Goal: Obtain resource: Download file/media

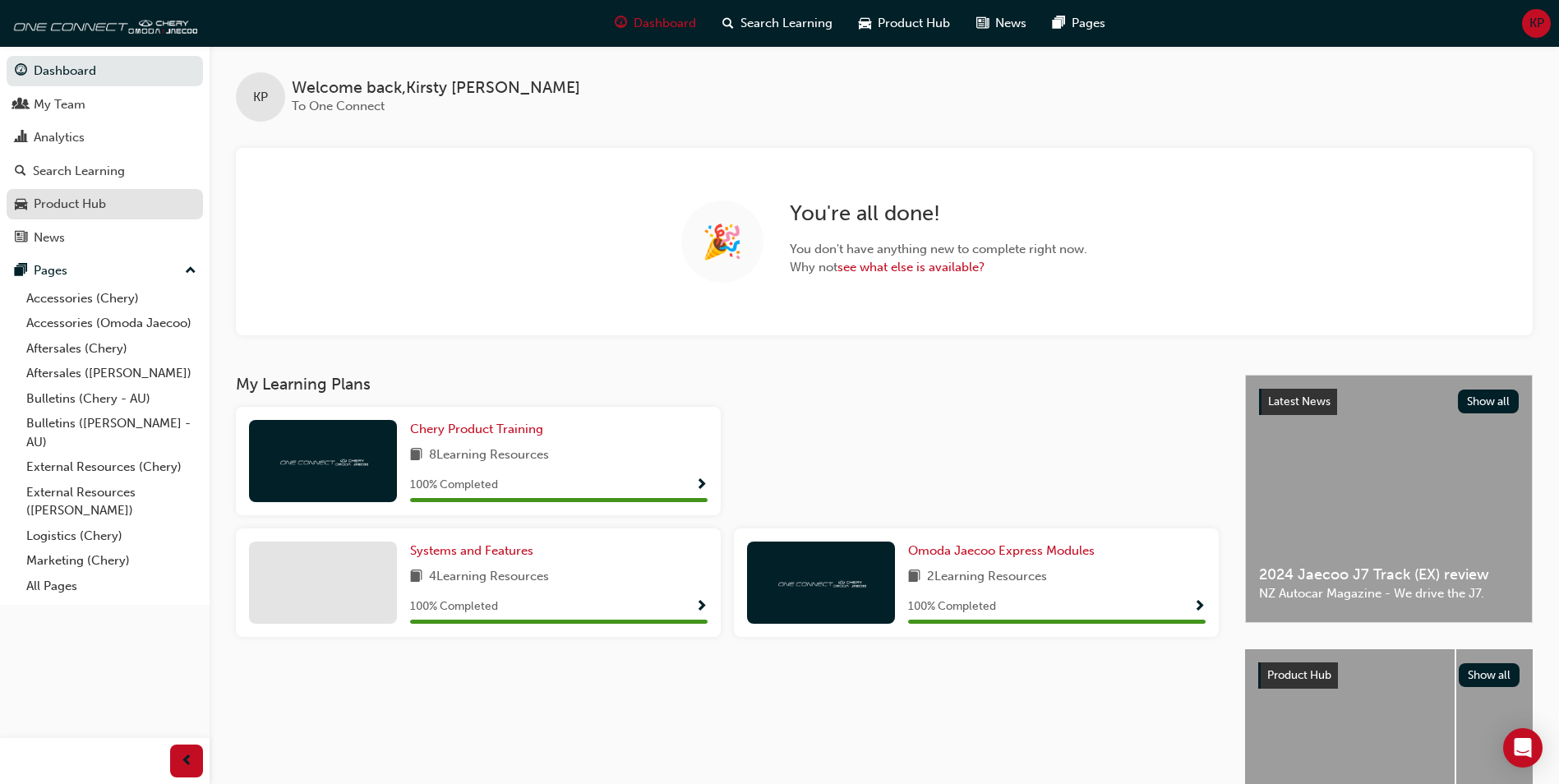
click at [76, 202] on div "Product Hub" at bounding box center [70, 204] width 73 height 19
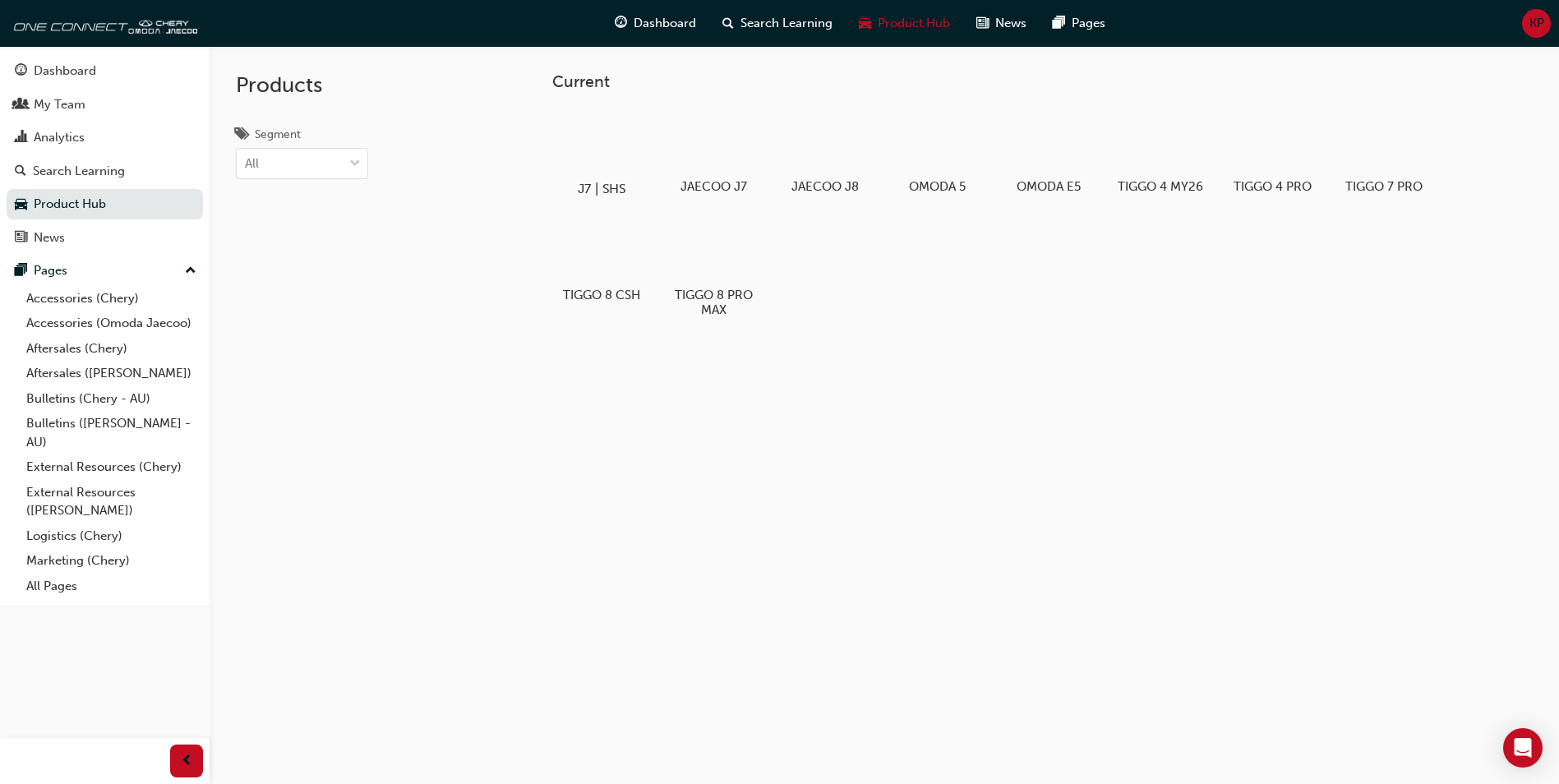
click at [588, 157] on div at bounding box center [602, 141] width 91 height 66
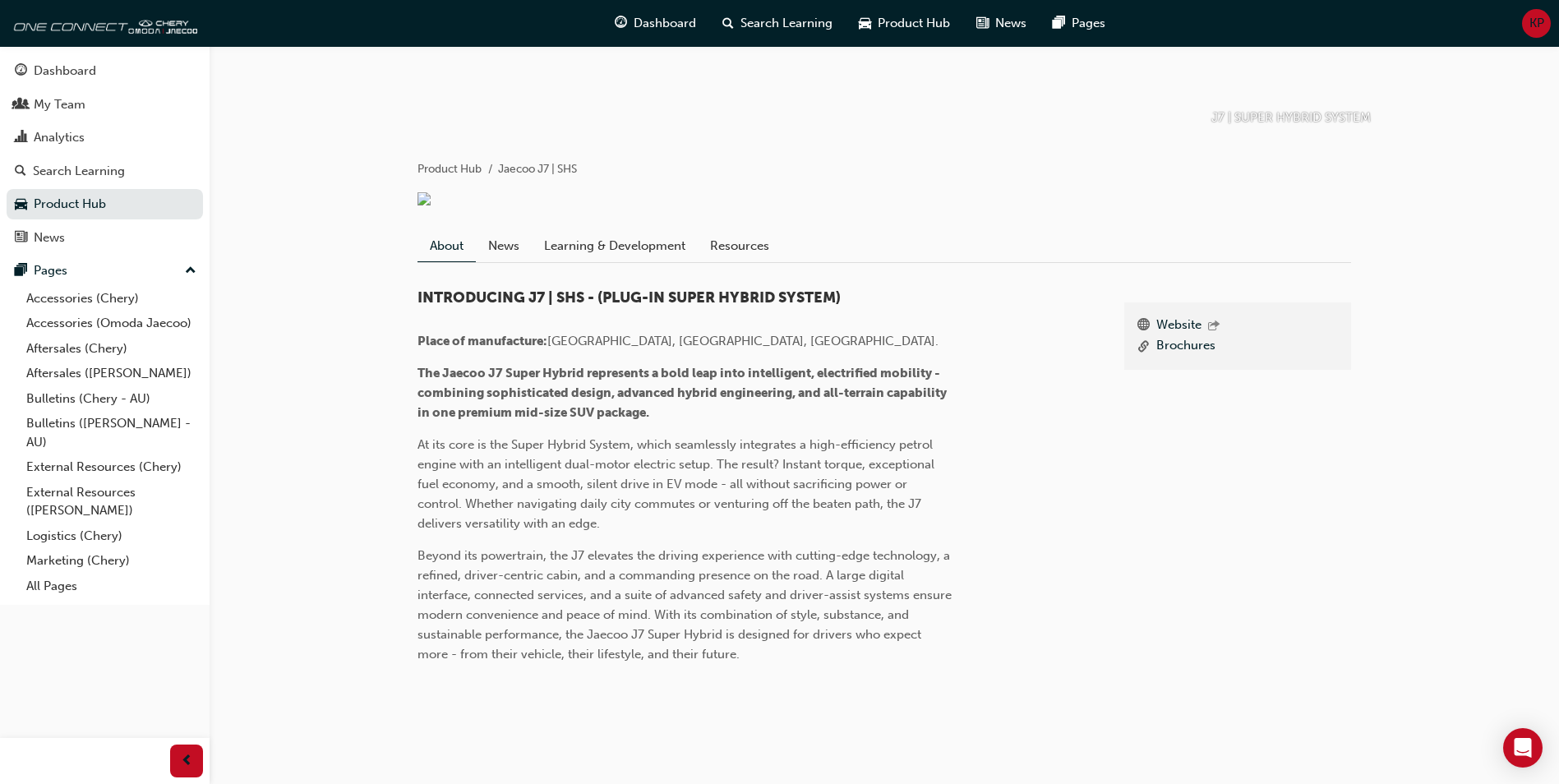
scroll to position [213, 0]
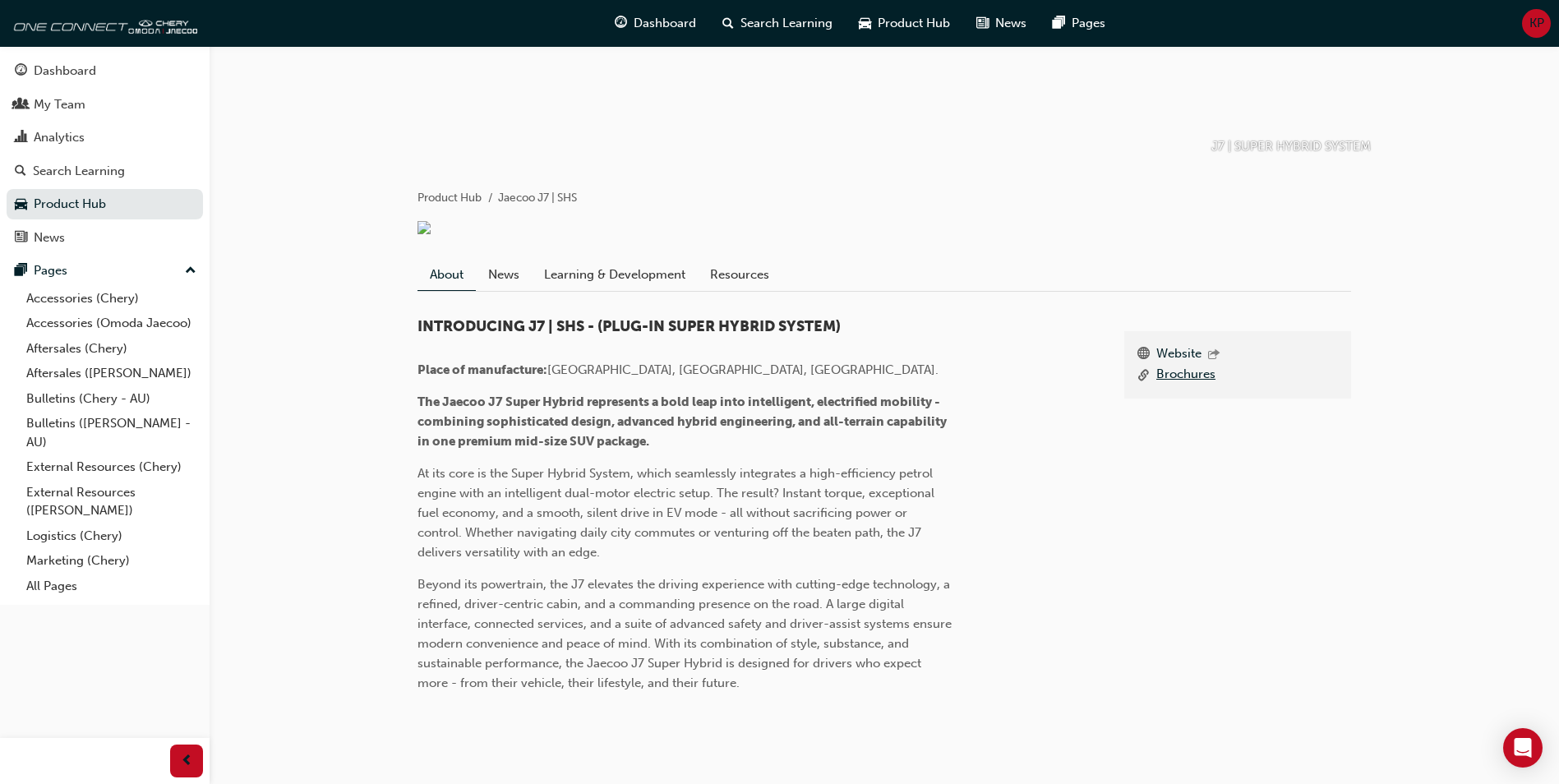
click at [1182, 385] on link "Brochures" at bounding box center [1186, 374] width 59 height 21
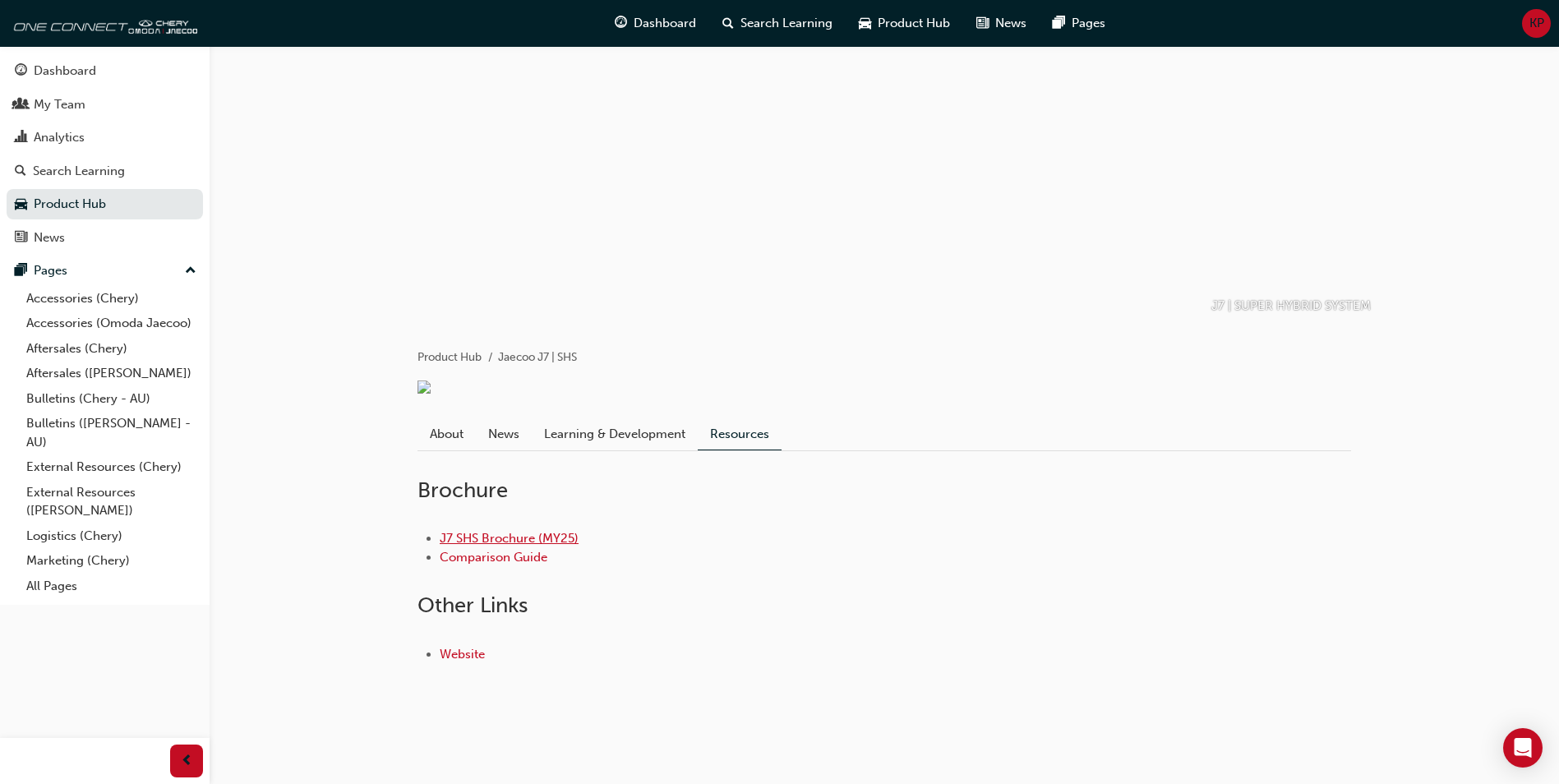
click at [471, 536] on link "J7 SHS Brochure (MY25)" at bounding box center [510, 538] width 139 height 15
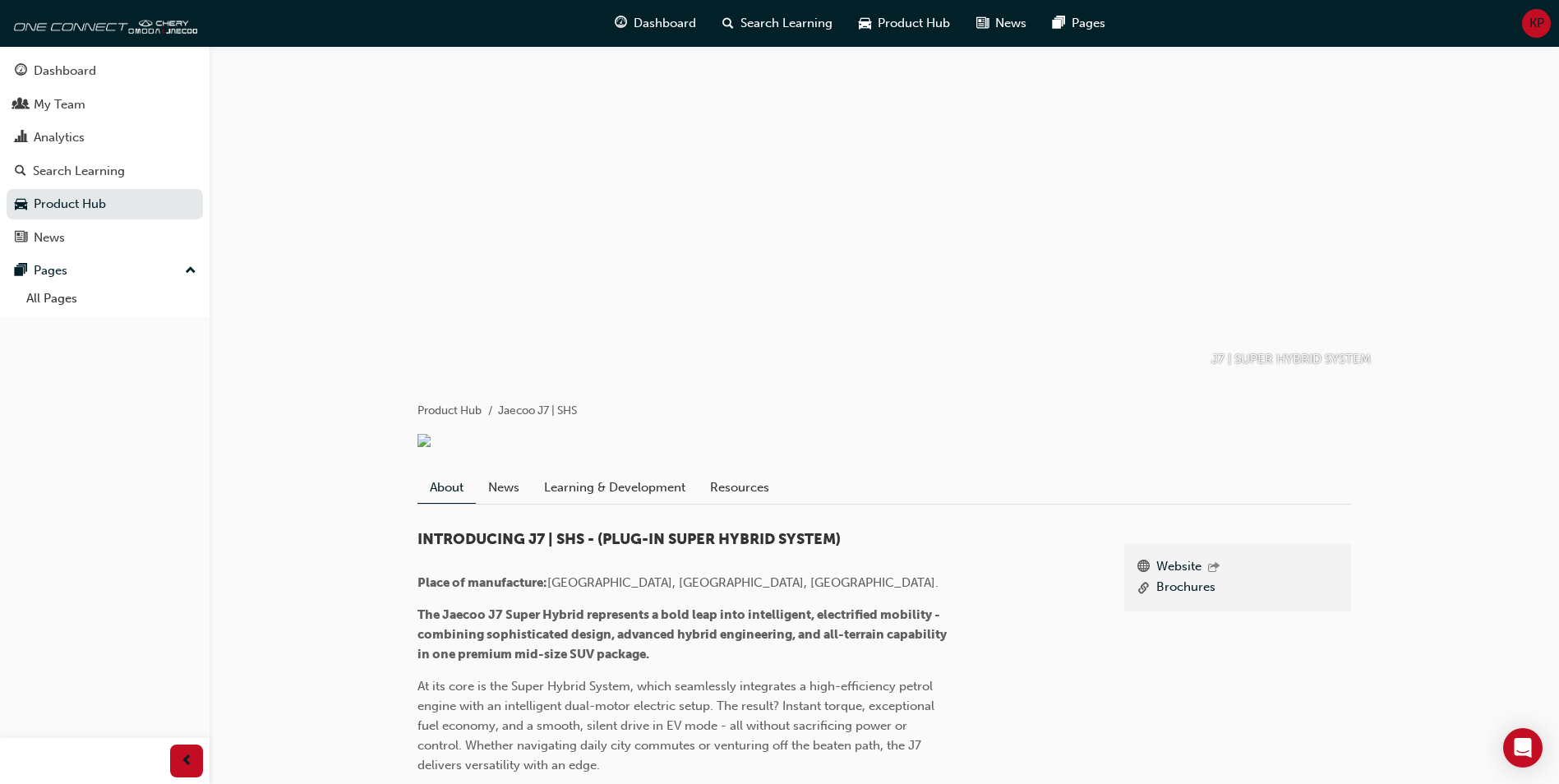
scroll to position [213, 0]
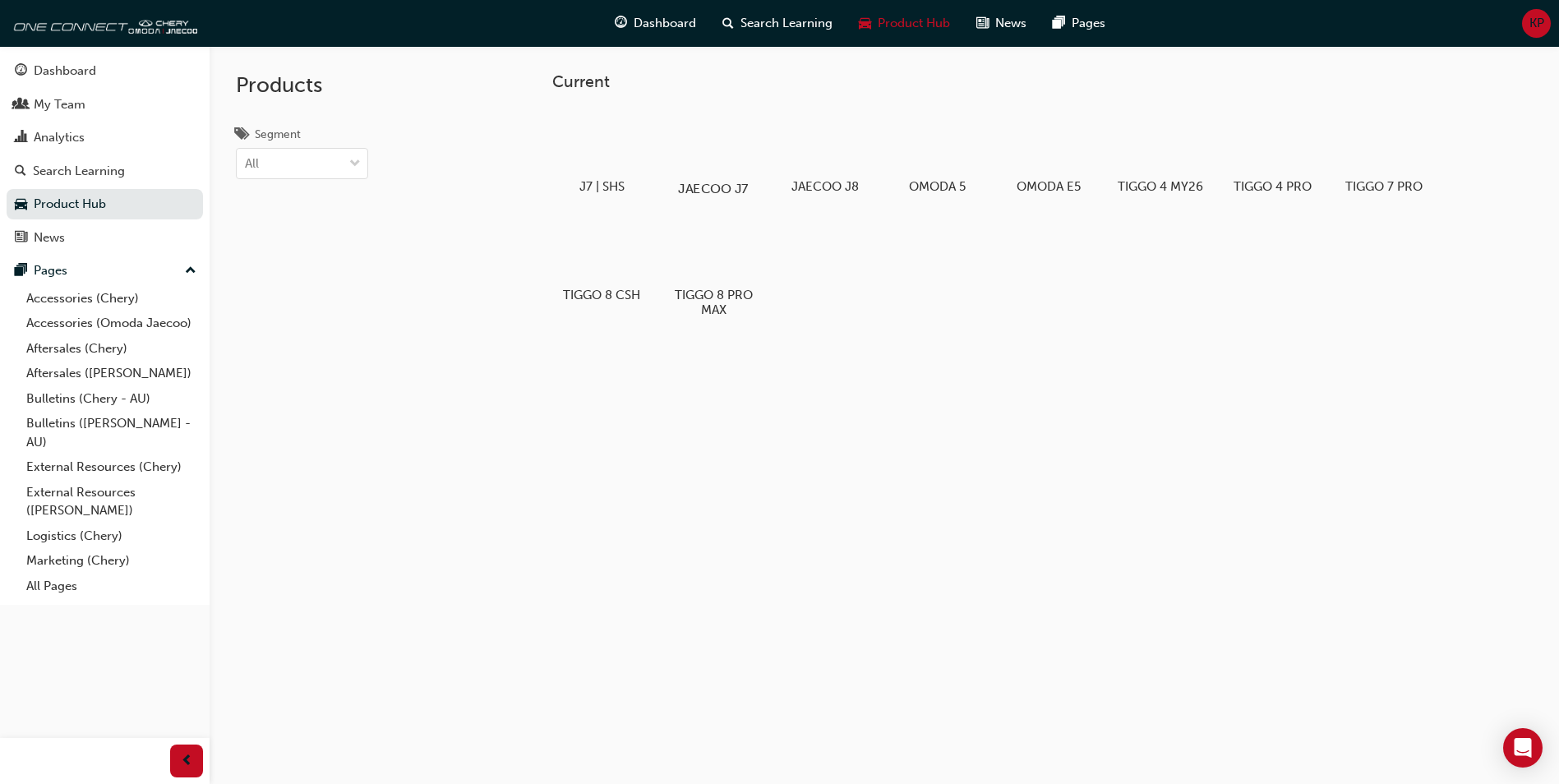
click at [718, 141] on div at bounding box center [714, 141] width 91 height 66
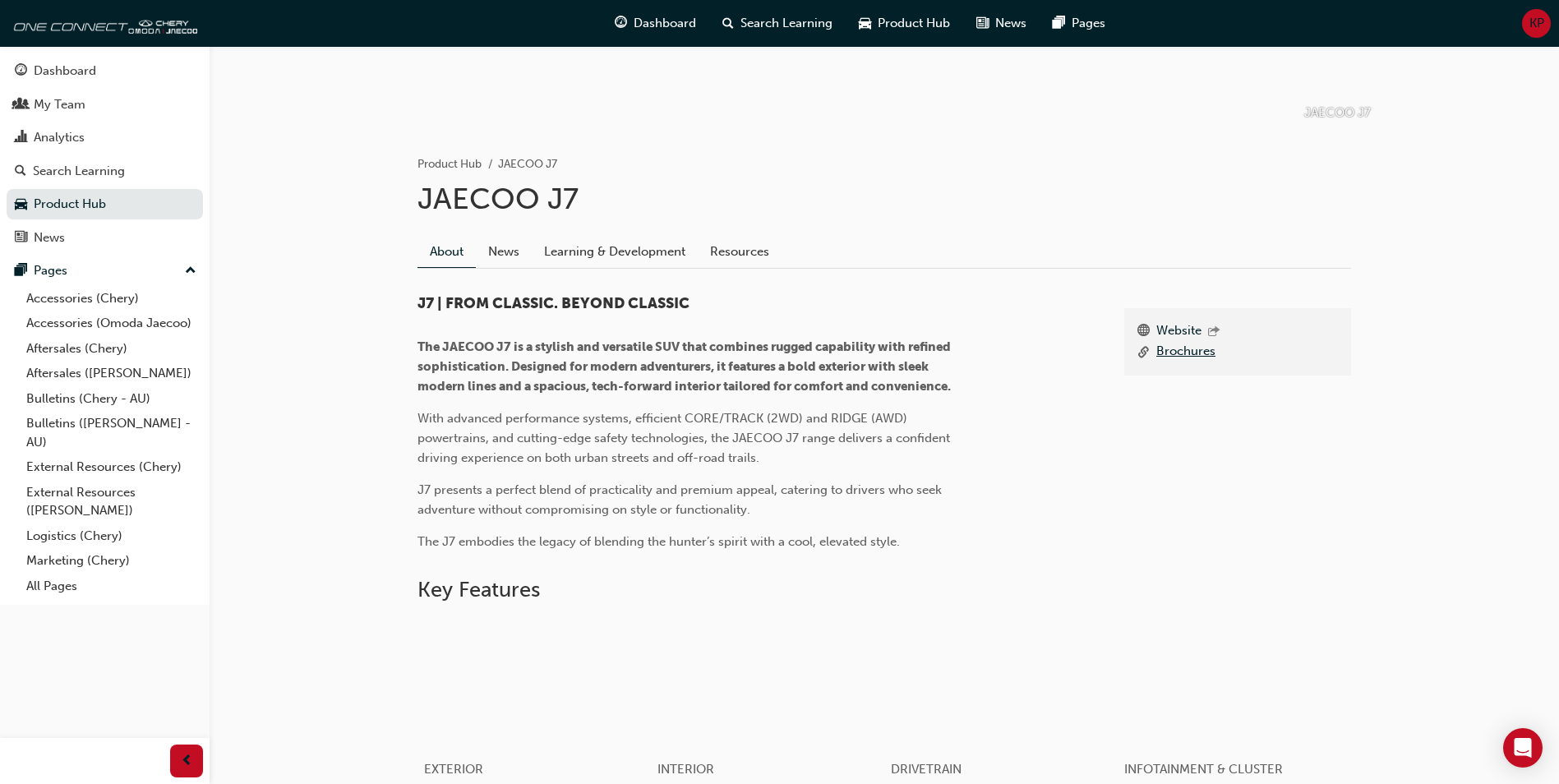
click at [1204, 352] on link "Brochures" at bounding box center [1186, 352] width 59 height 21
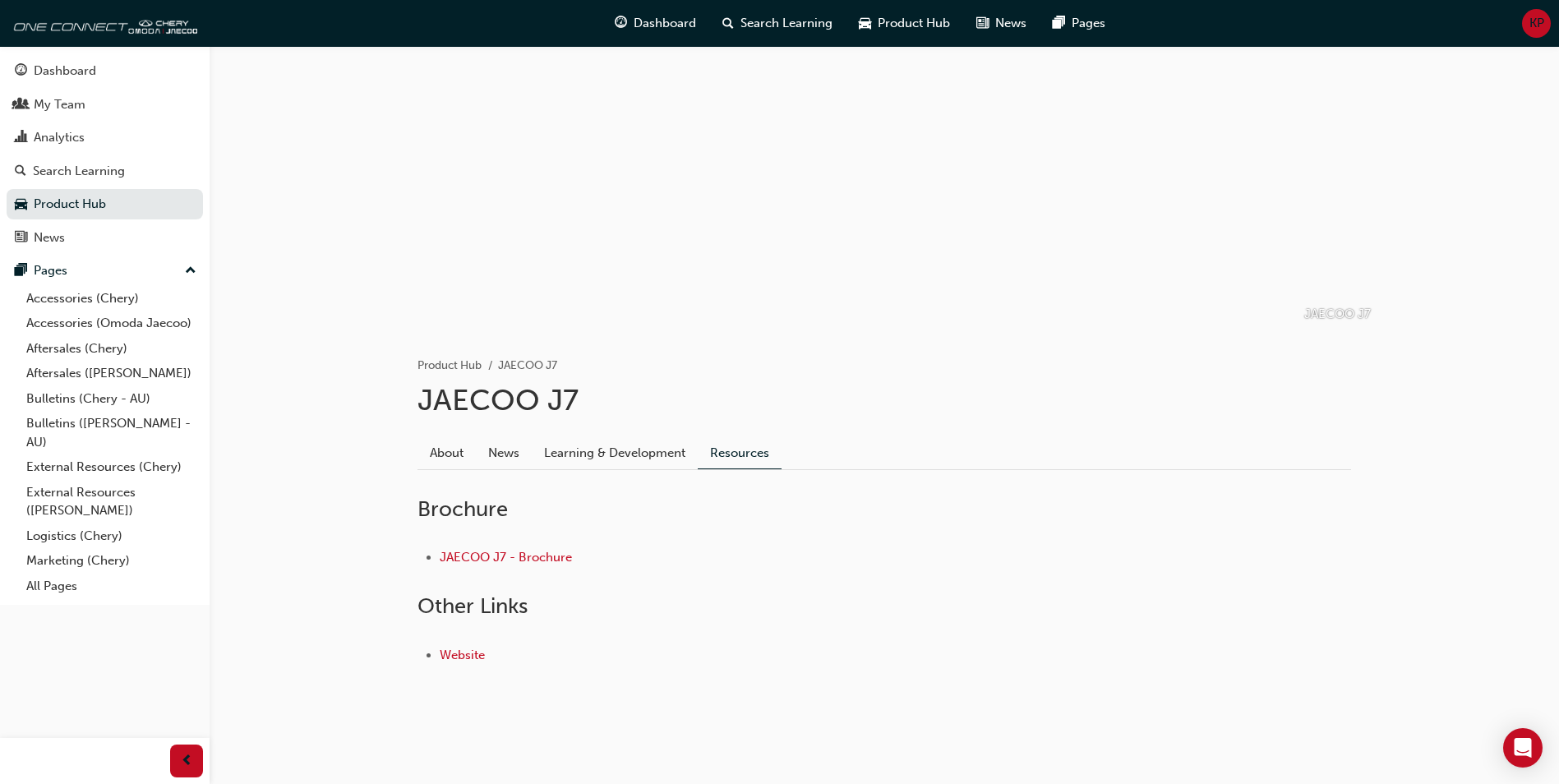
scroll to position [45, 0]
click at [532, 557] on link "JAECOO J7 - Brochure" at bounding box center [506, 557] width 132 height 15
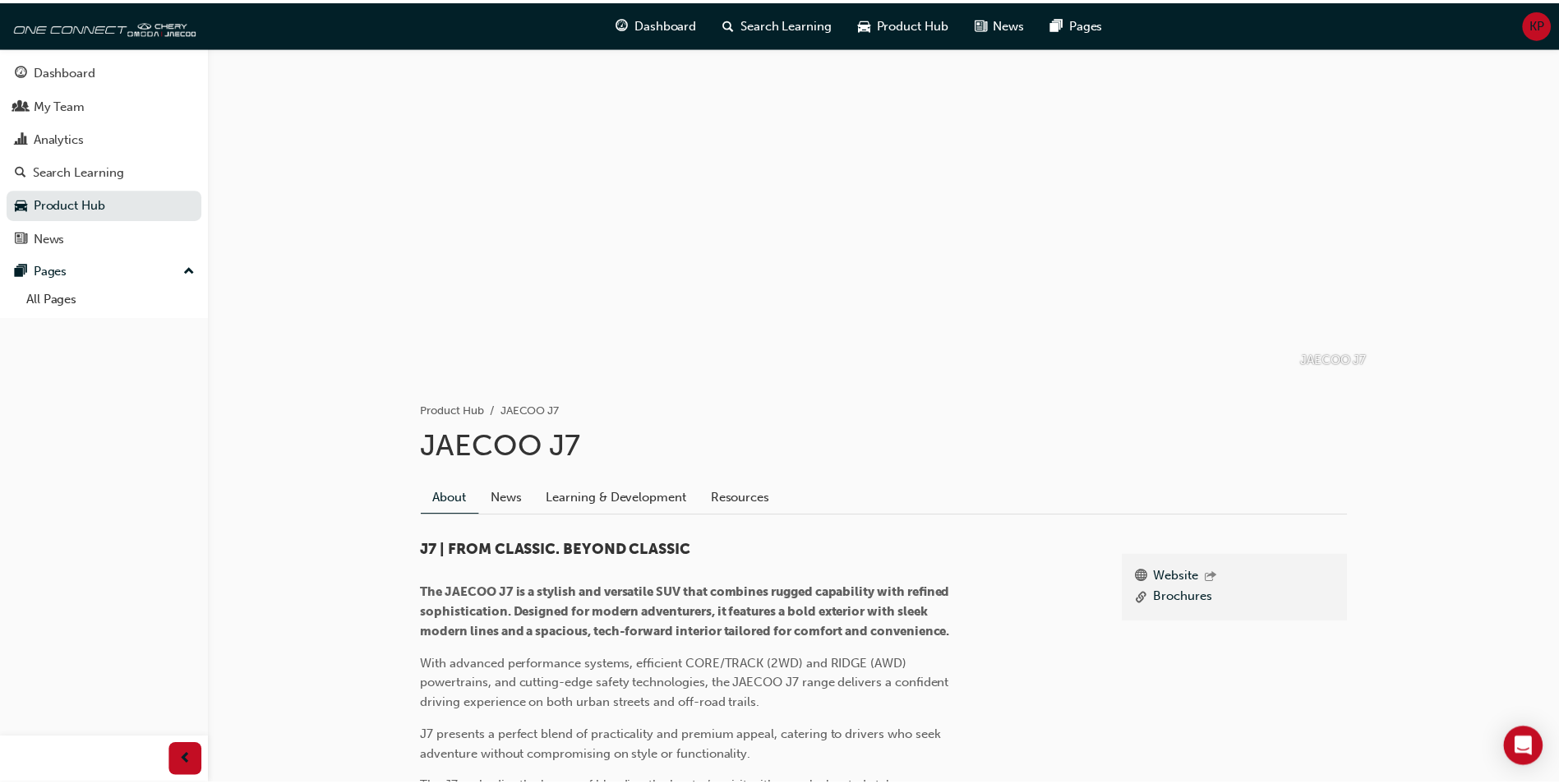
scroll to position [247, 0]
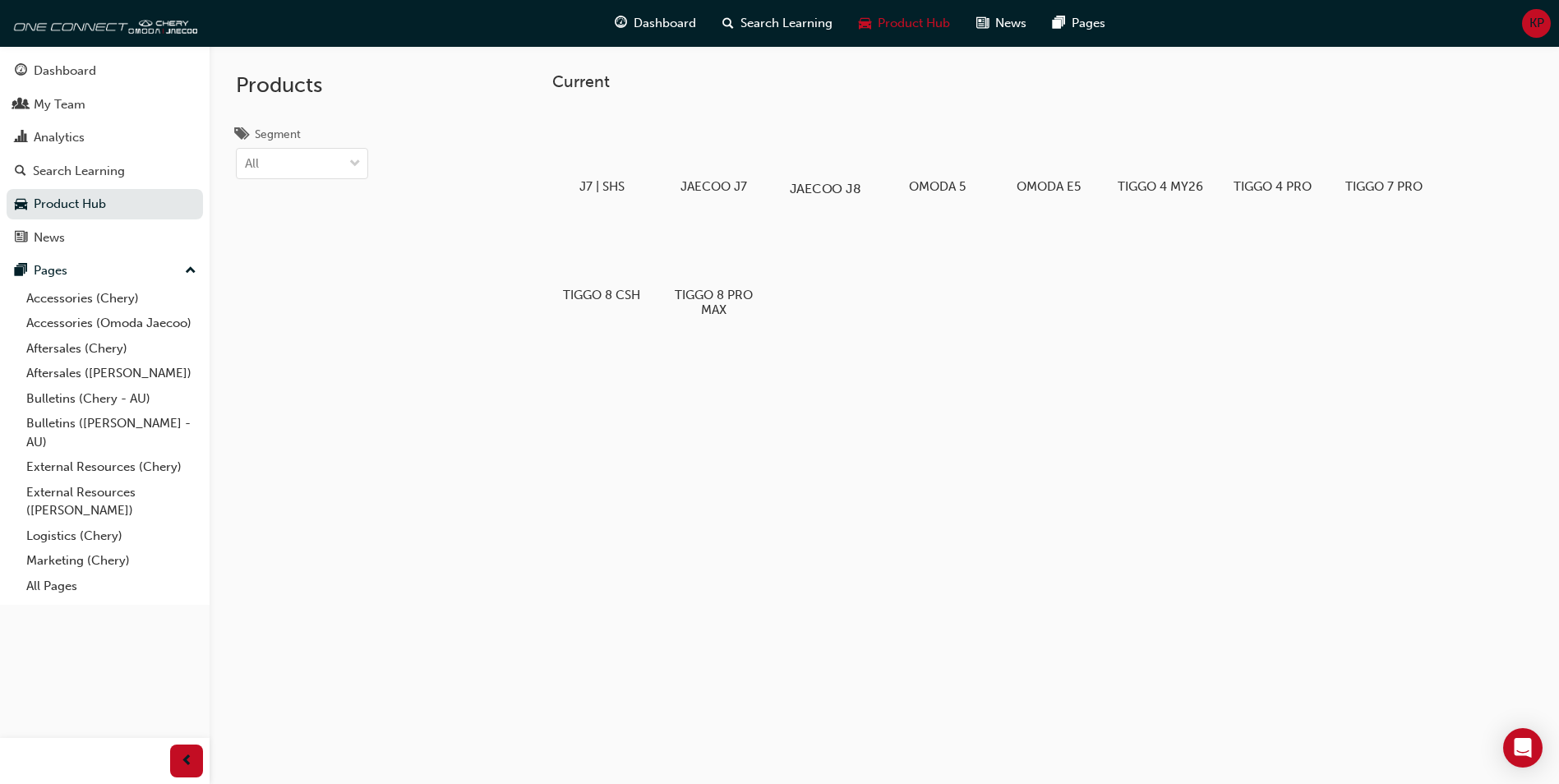
click at [814, 155] on div at bounding box center [826, 141] width 91 height 66
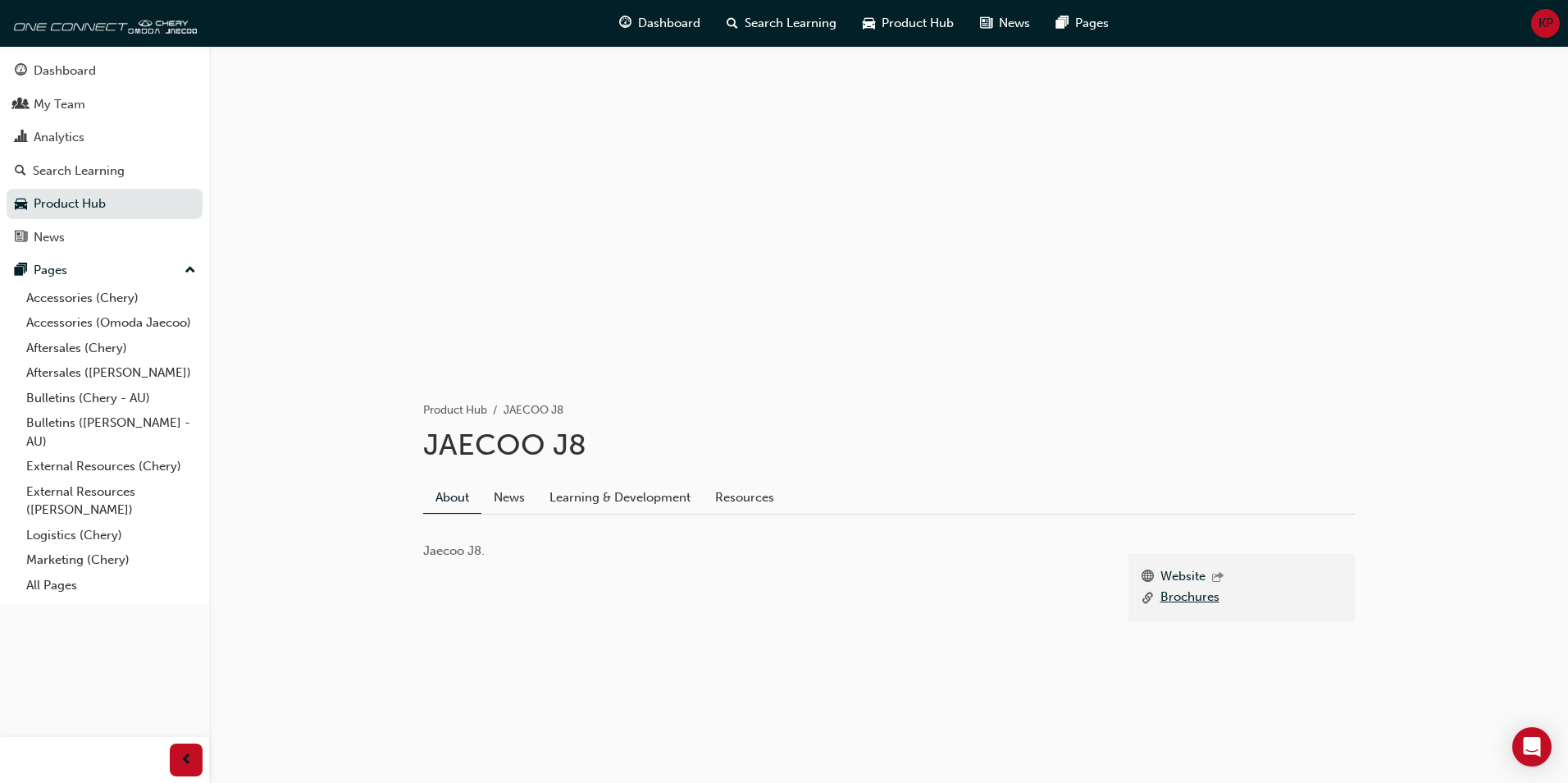
click at [1187, 603] on link "Brochures" at bounding box center [1189, 597] width 59 height 21
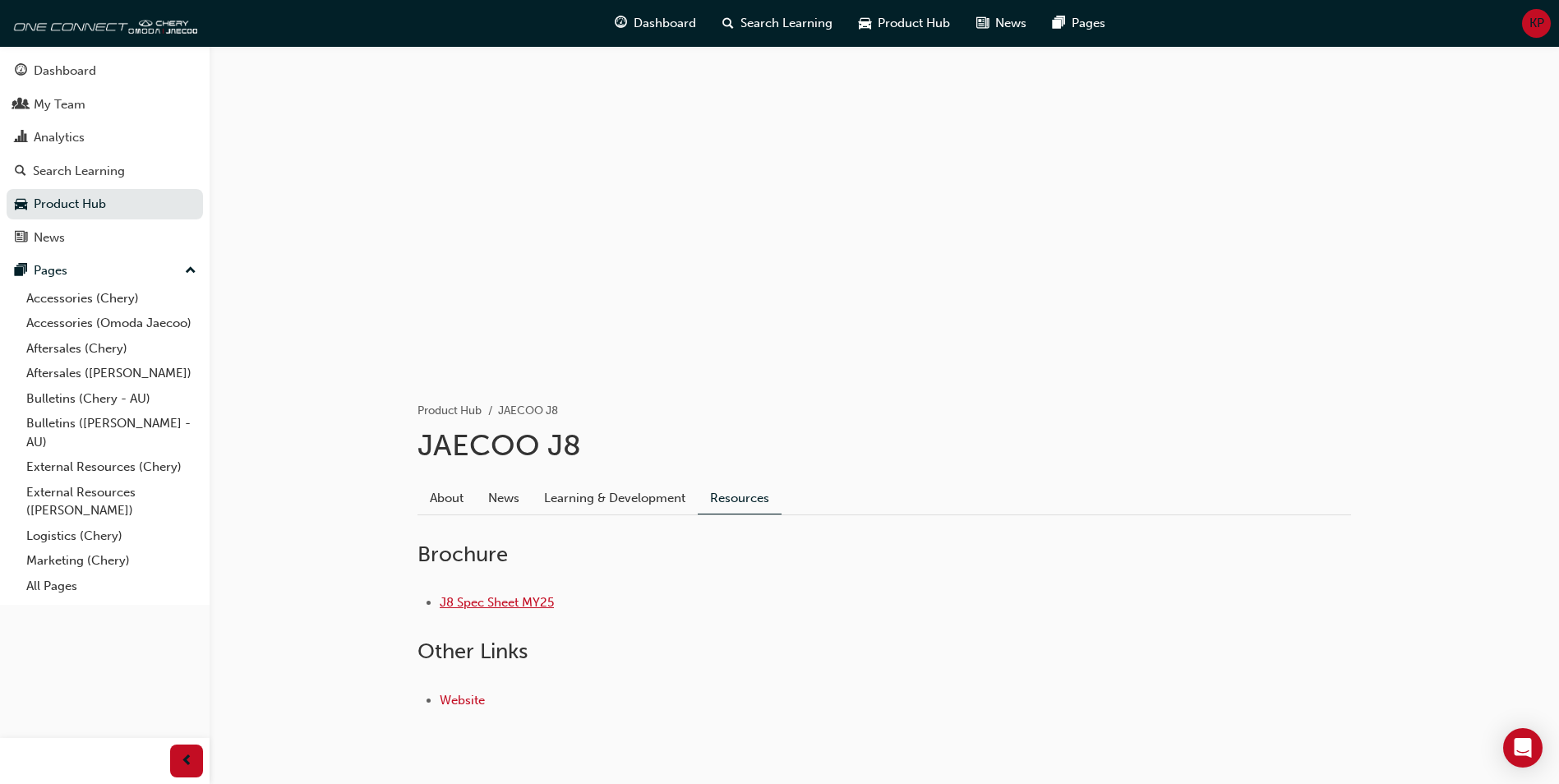
click at [516, 600] on link "J8 Spec Sheet MY25" at bounding box center [497, 602] width 115 height 15
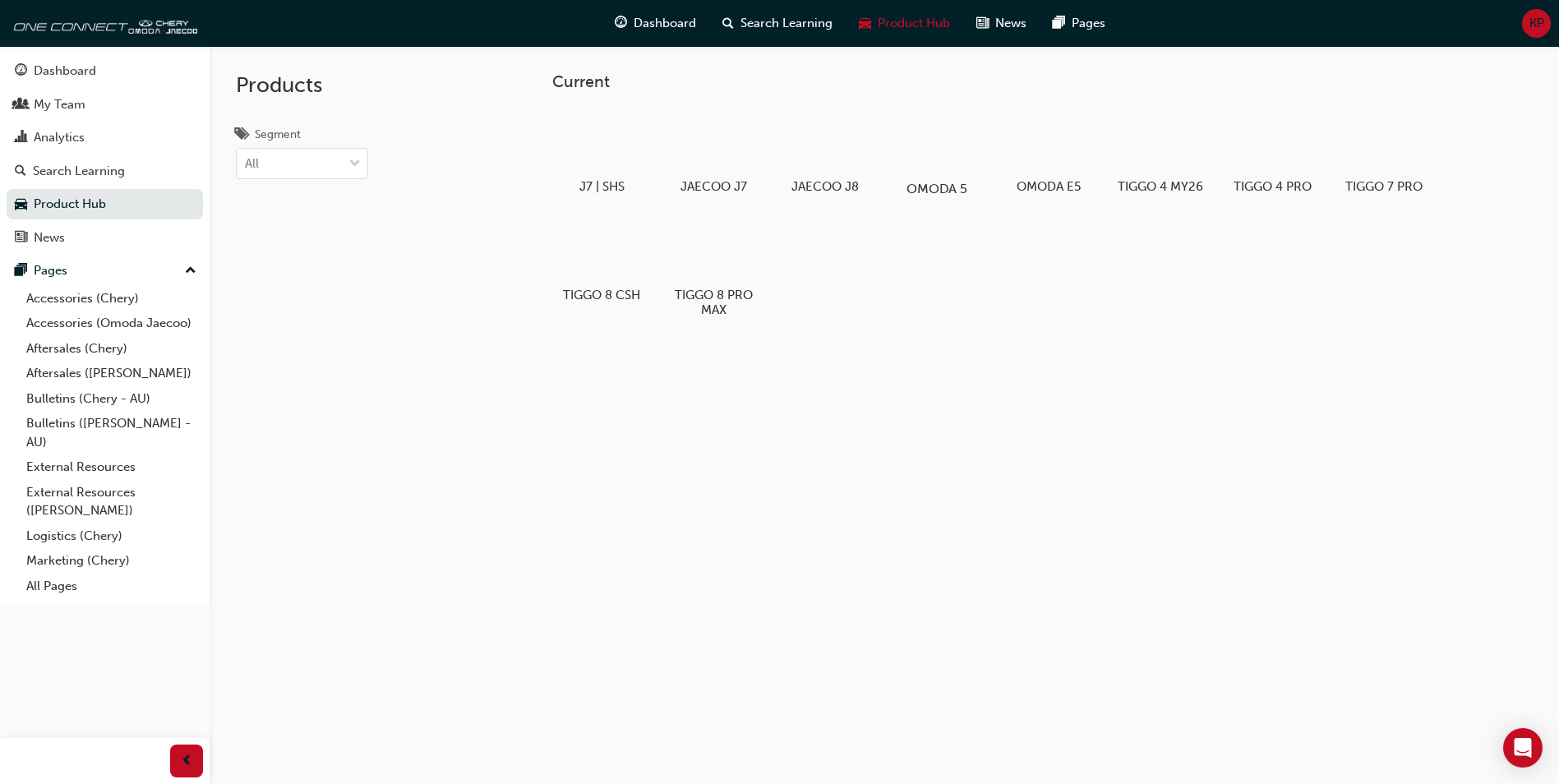
click at [923, 169] on div at bounding box center [937, 141] width 91 height 66
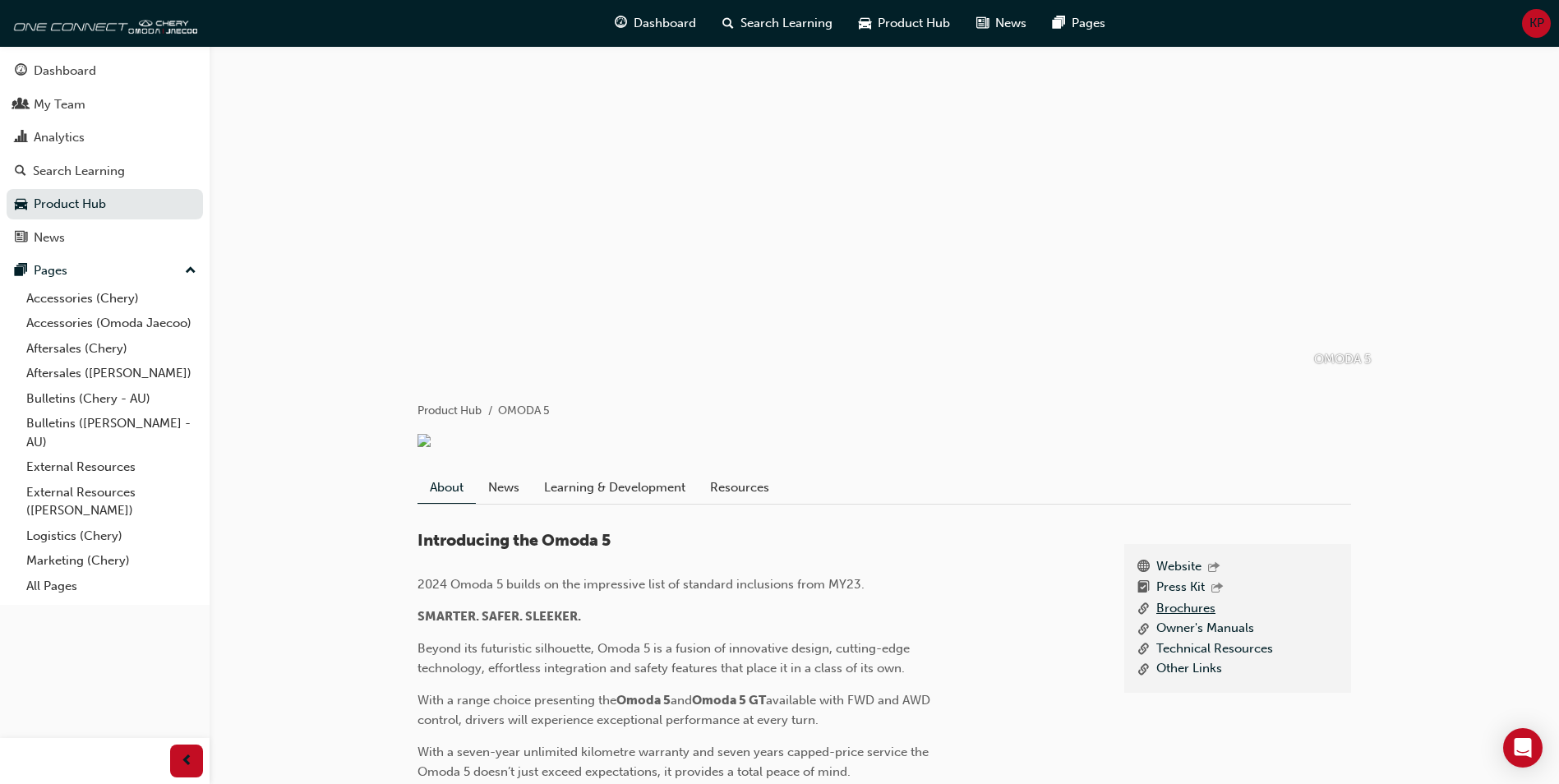
click at [1203, 619] on link "Brochures" at bounding box center [1186, 609] width 59 height 21
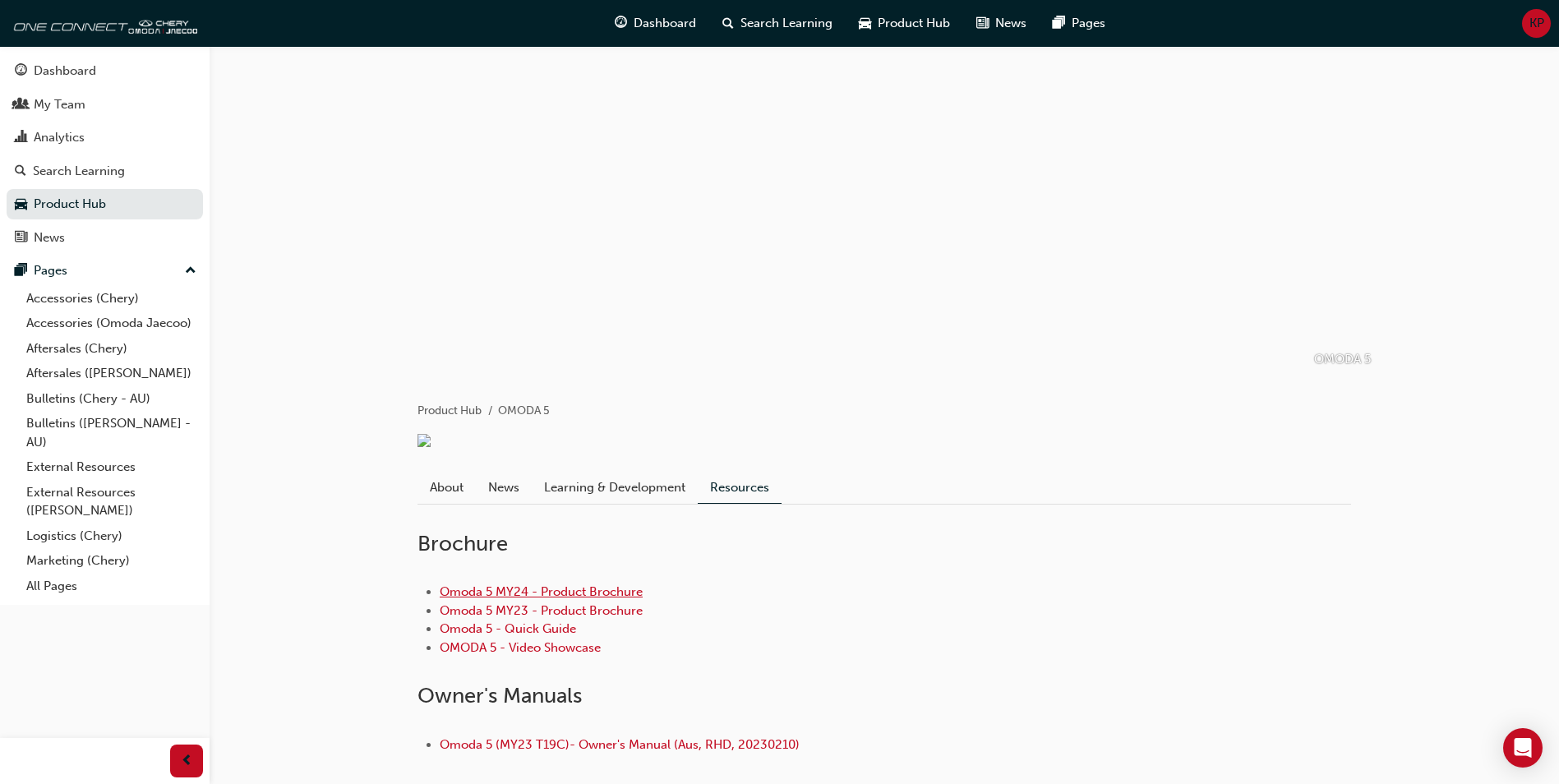
click at [578, 599] on link "Omoda 5 MY24 - Product Brochure" at bounding box center [541, 591] width 203 height 15
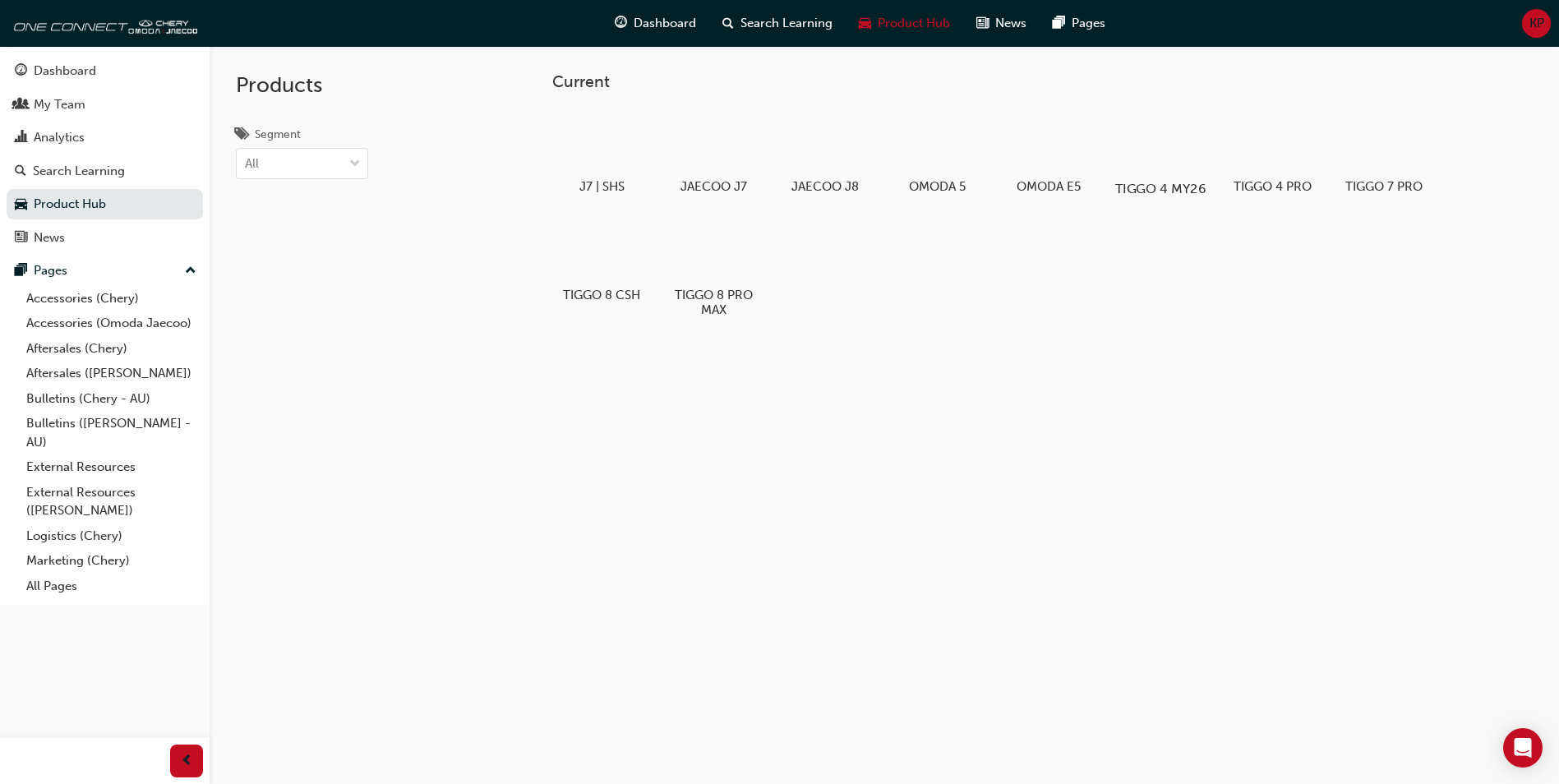
click at [1170, 149] on div at bounding box center [1161, 141] width 91 height 66
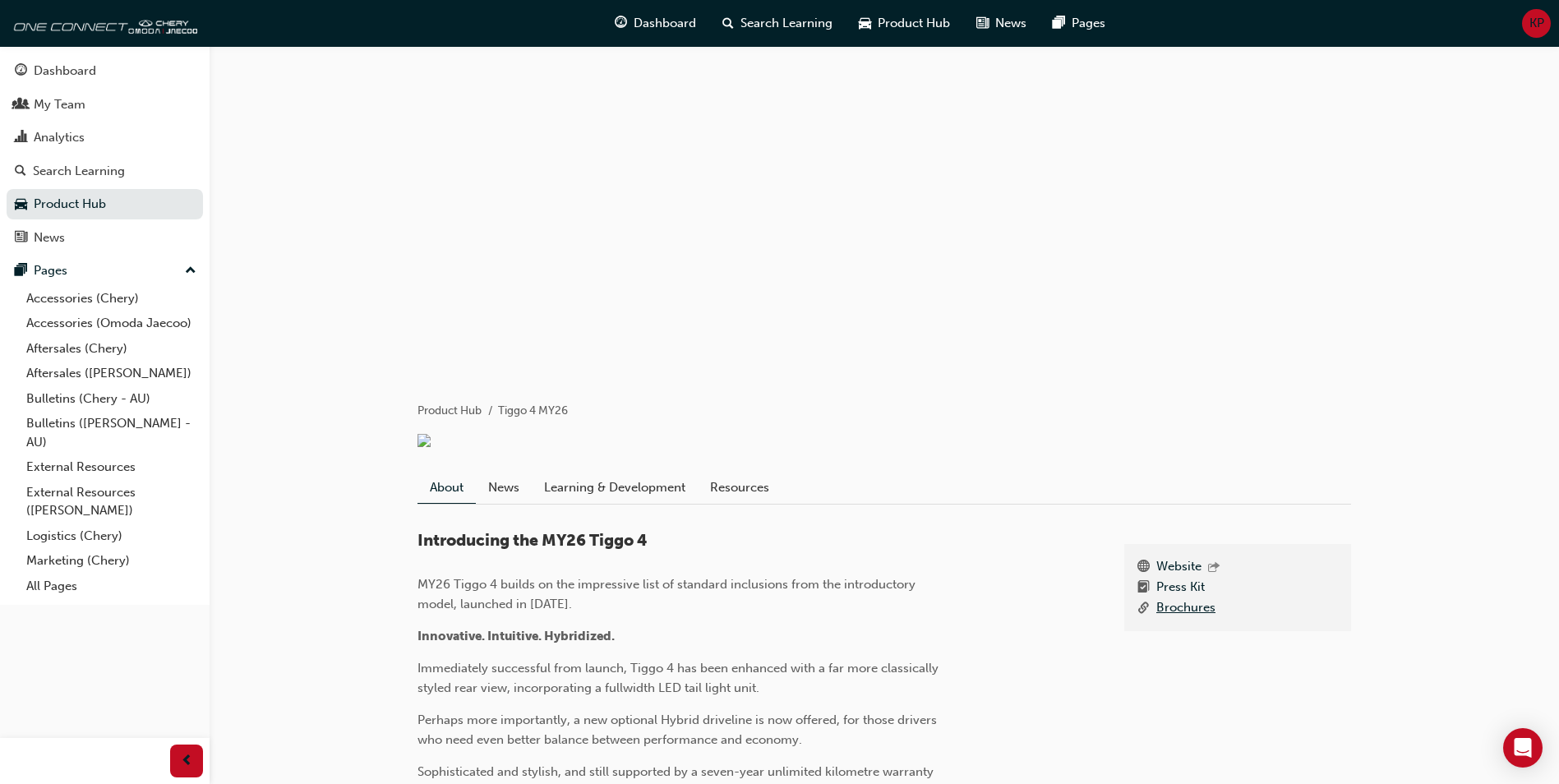
click at [1211, 618] on link "Brochures" at bounding box center [1186, 608] width 59 height 21
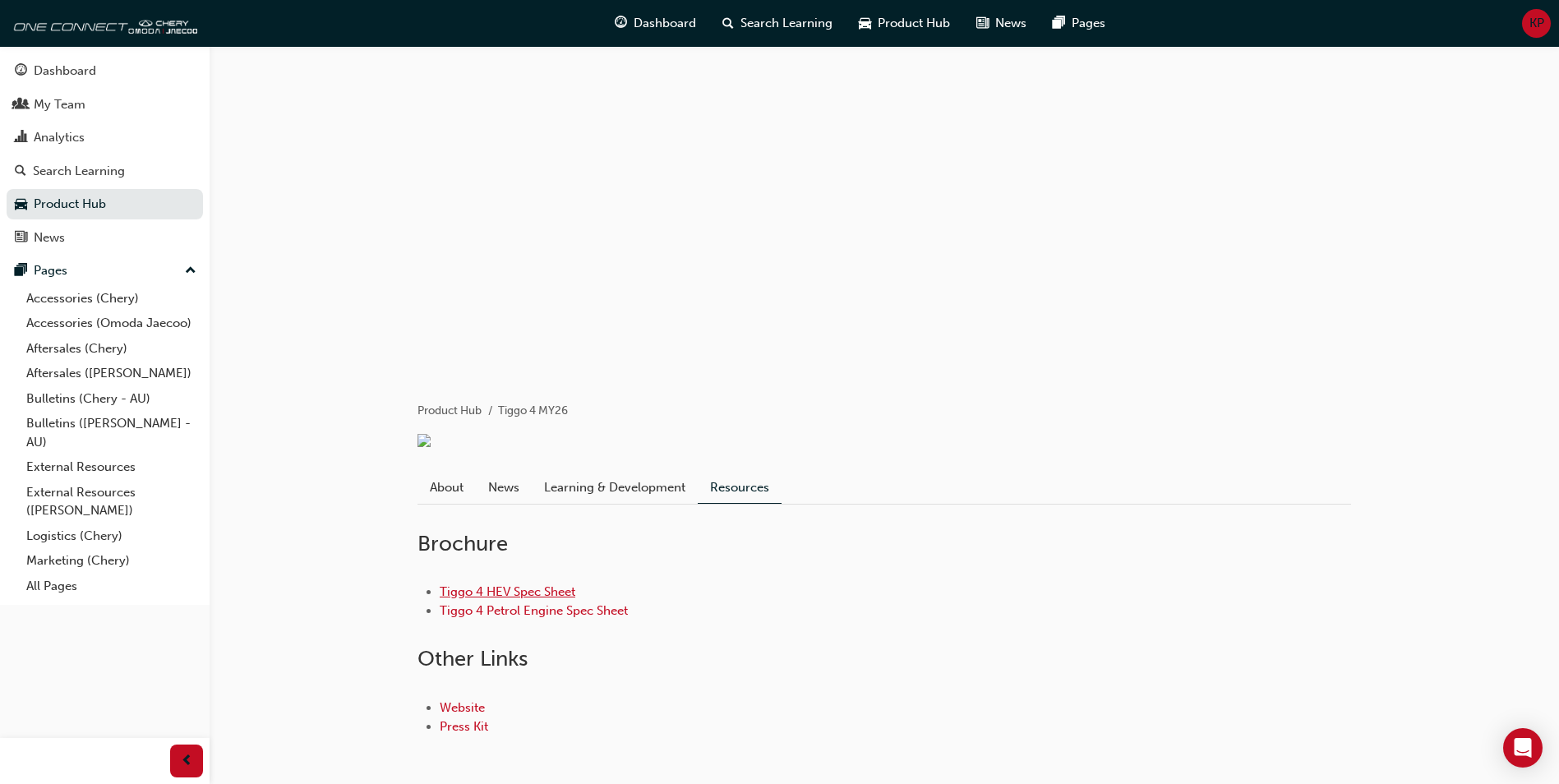
click at [547, 599] on link "Tiggo 4 HEV Spec Sheet" at bounding box center [508, 591] width 135 height 15
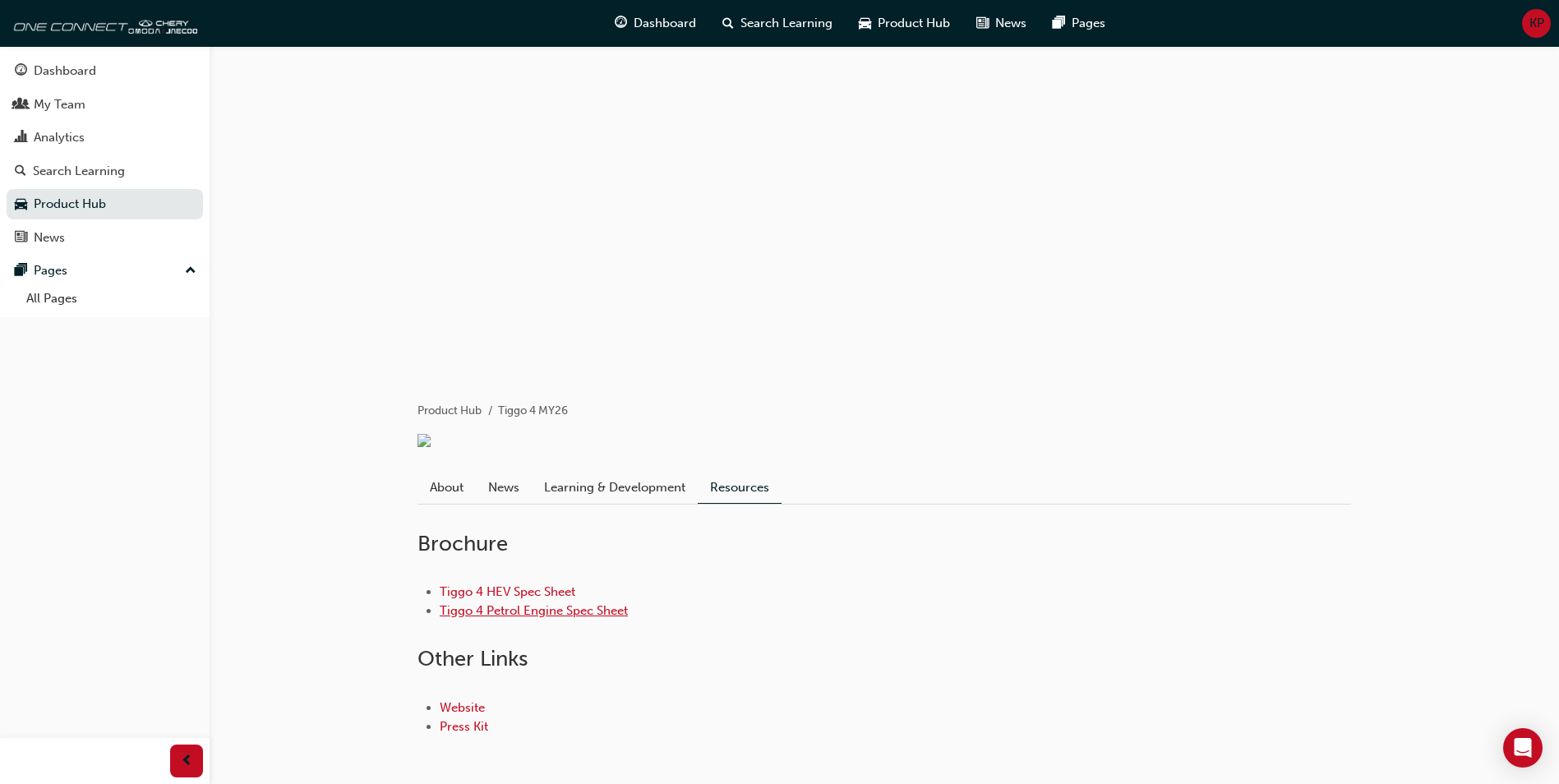
click at [567, 617] on link "Tiggo 4 Petrol Engine Spec Sheet" at bounding box center [534, 610] width 188 height 15
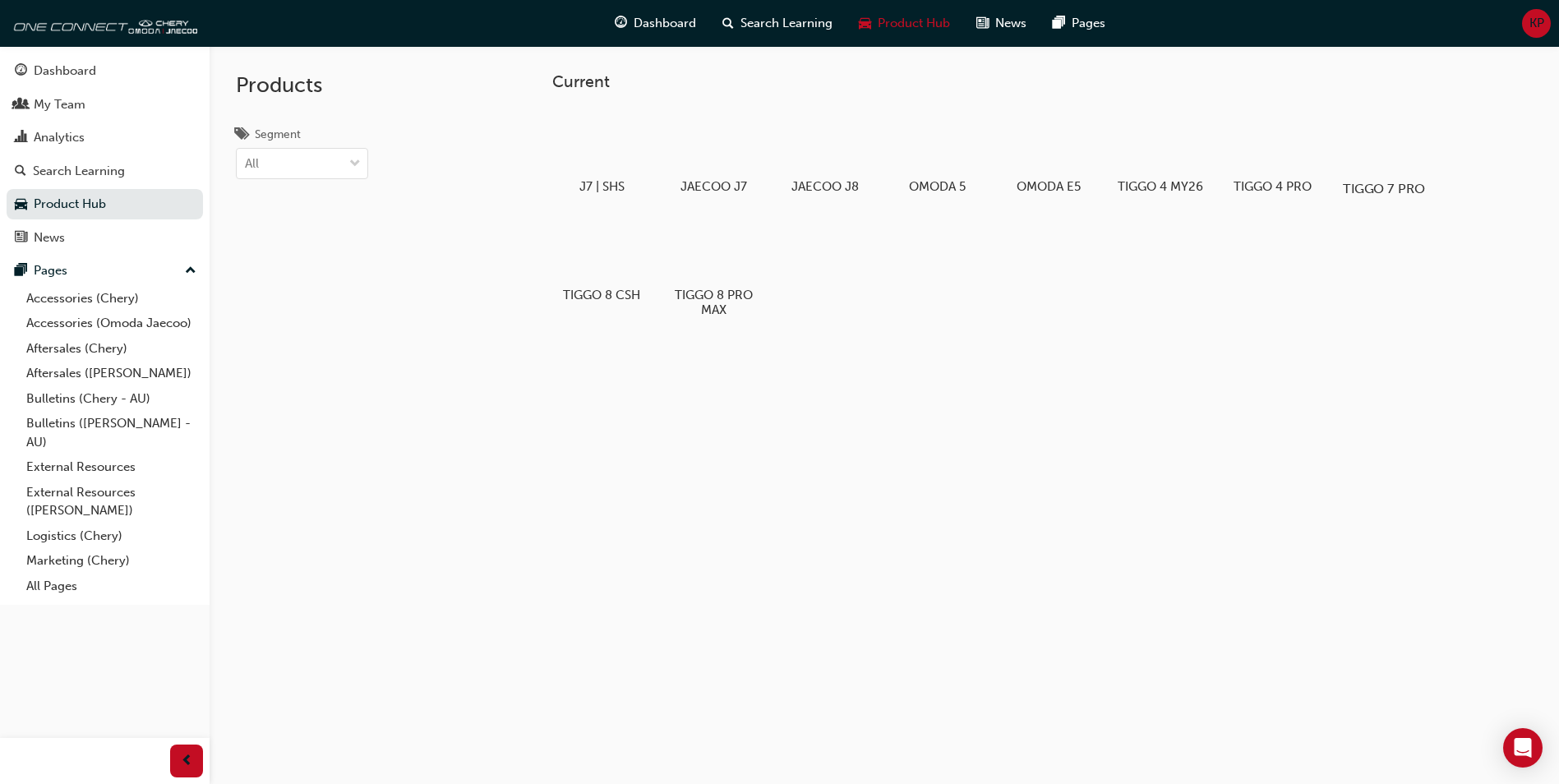
click at [1384, 140] on div at bounding box center [1384, 141] width 91 height 66
click at [593, 272] on div at bounding box center [602, 249] width 91 height 66
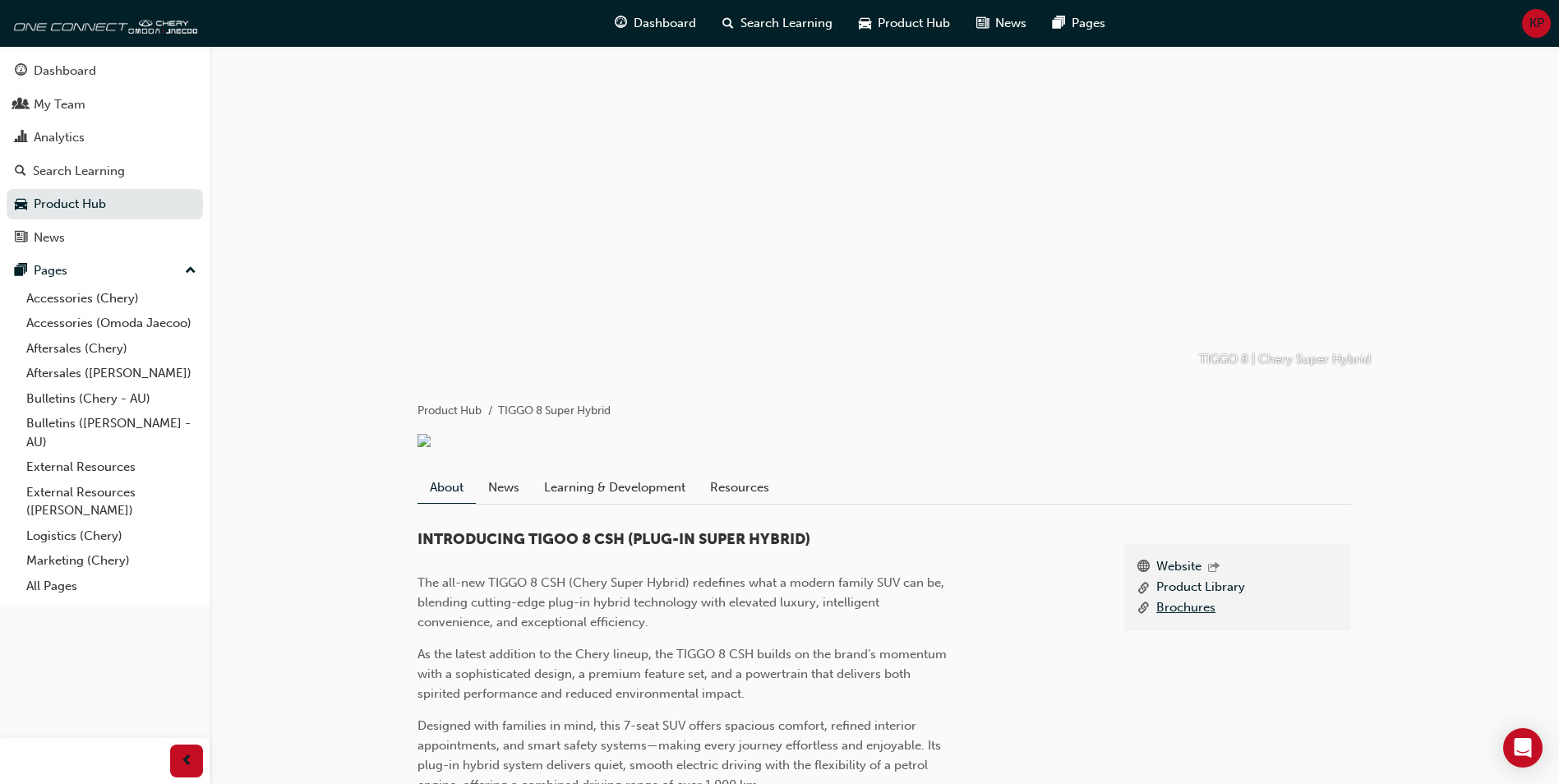
click at [1206, 618] on link "Brochures" at bounding box center [1186, 608] width 59 height 21
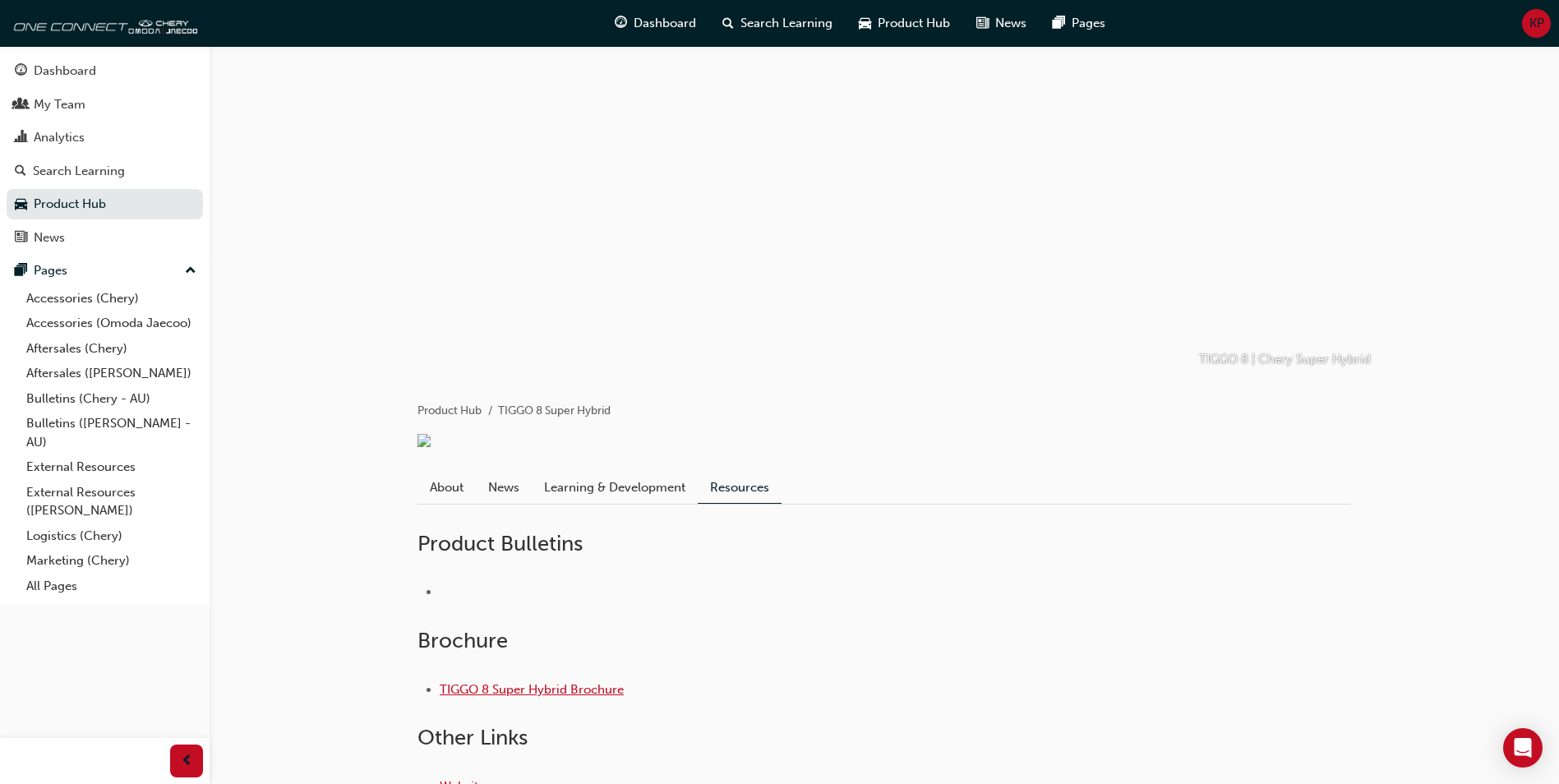
click at [592, 697] on link "TIGGO 8 Super Hybrid Brochure" at bounding box center [532, 689] width 184 height 15
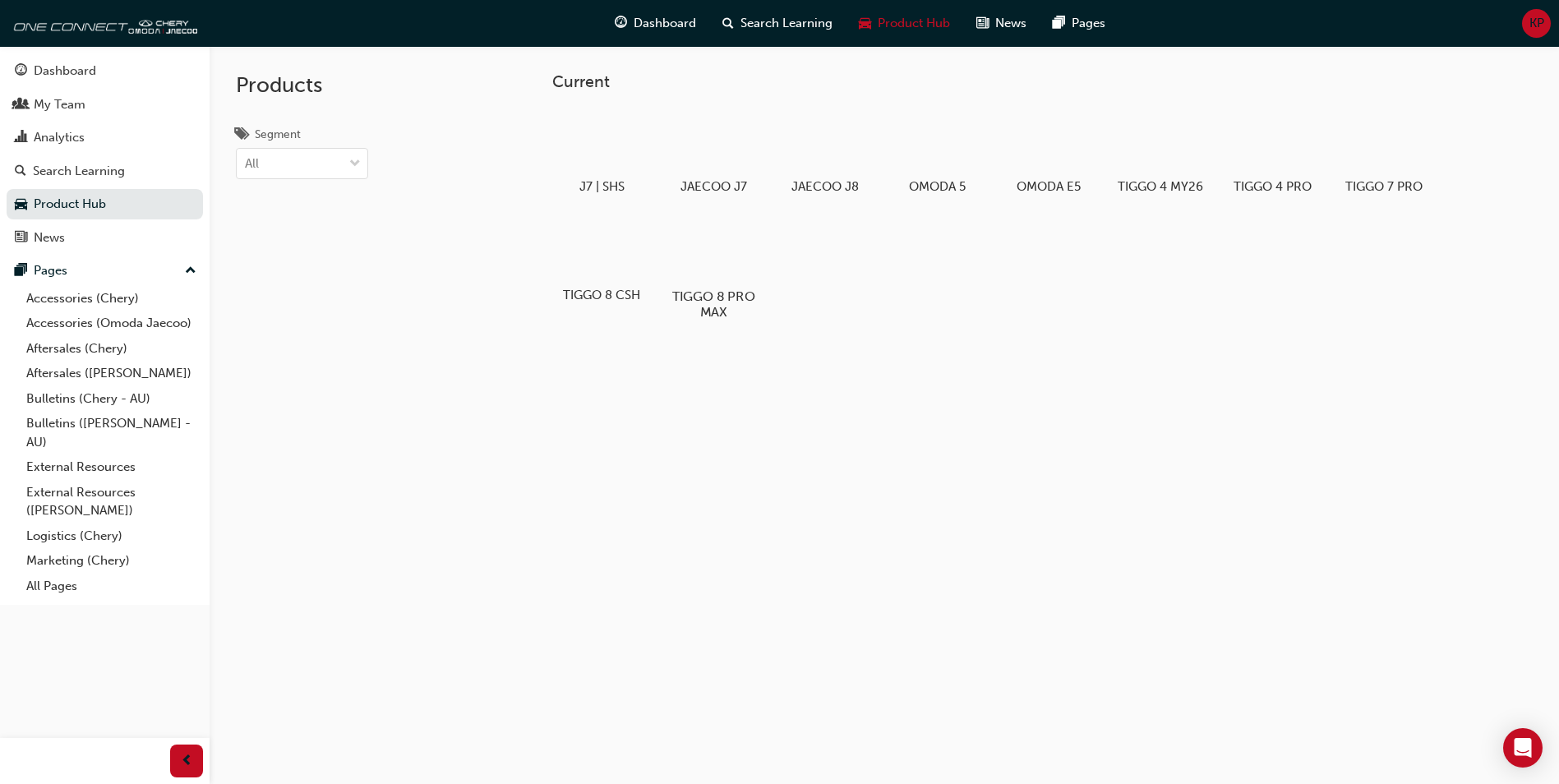
click at [732, 273] on div at bounding box center [714, 248] width 91 height 66
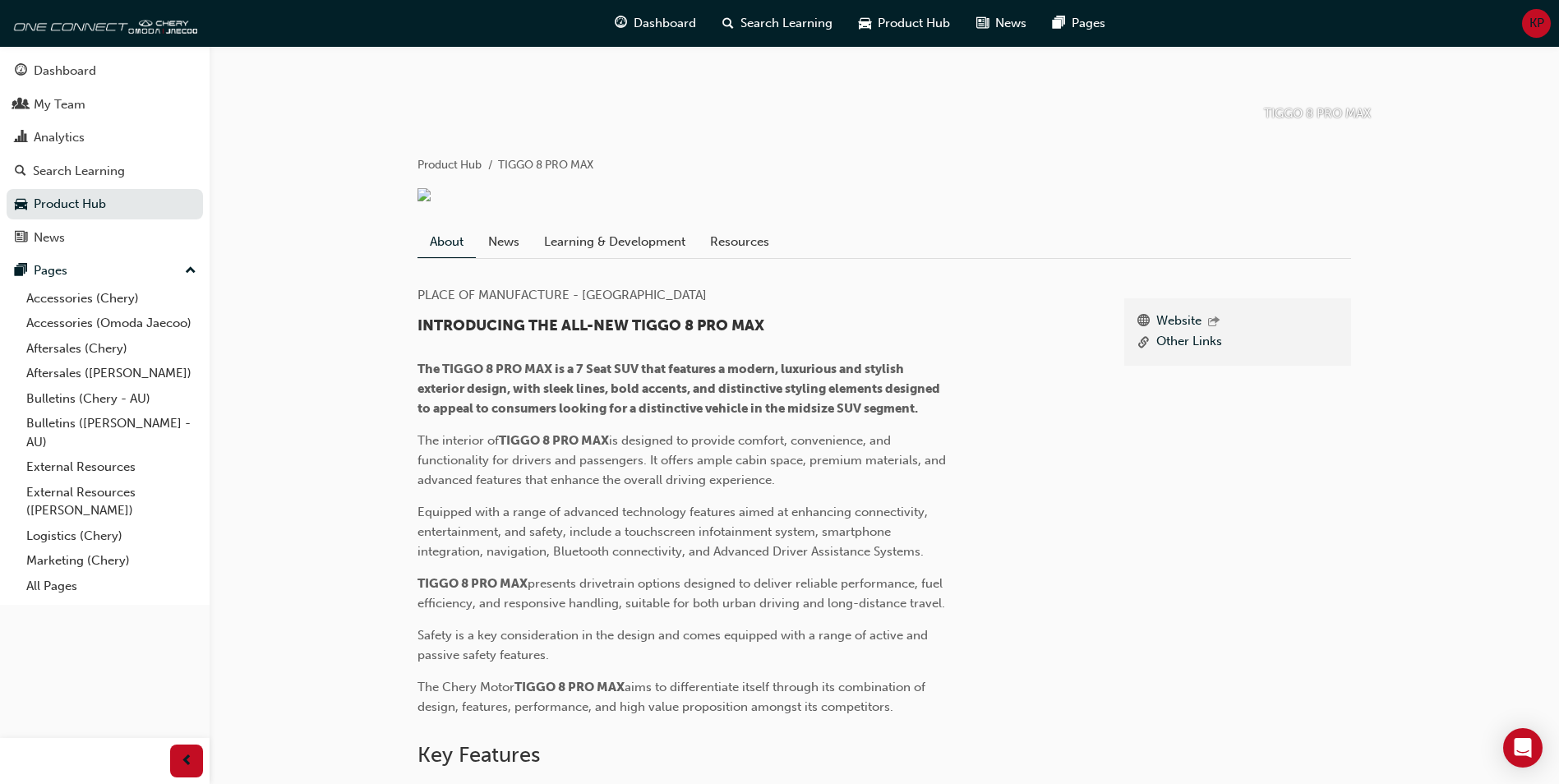
scroll to position [247, 0]
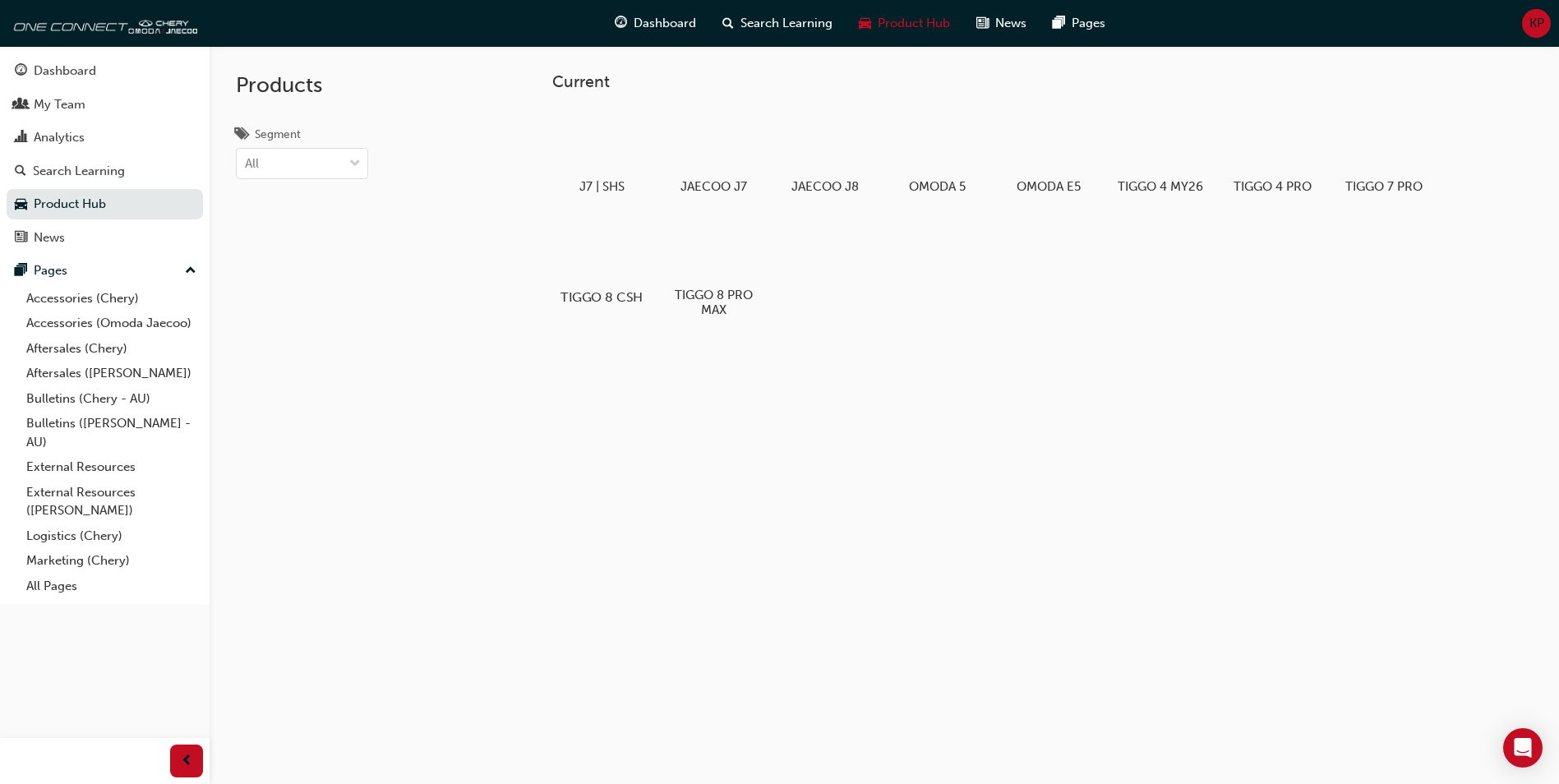
click at [598, 257] on div at bounding box center [602, 249] width 91 height 66
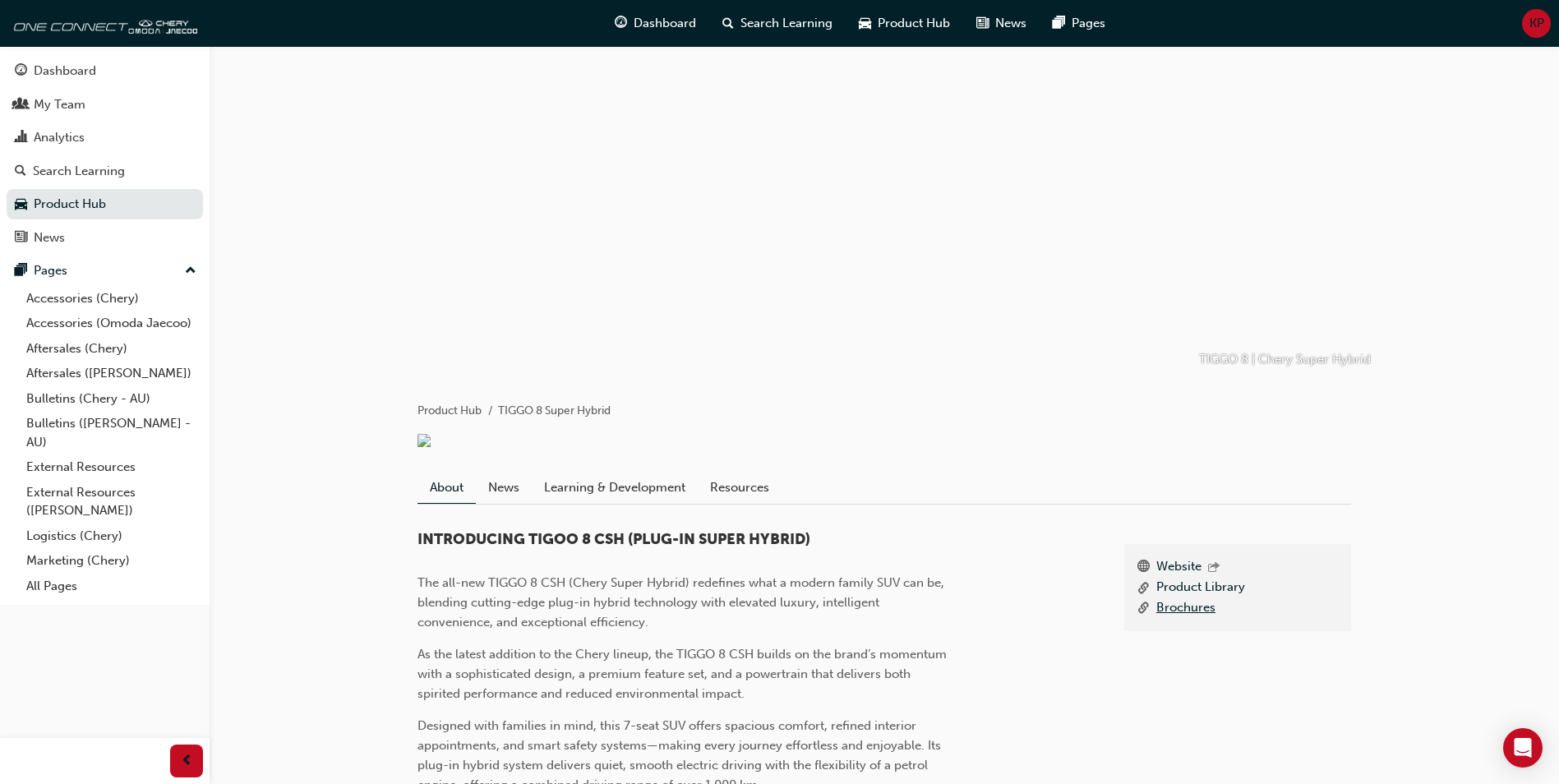
click at [1207, 618] on link "Brochures" at bounding box center [1186, 608] width 59 height 21
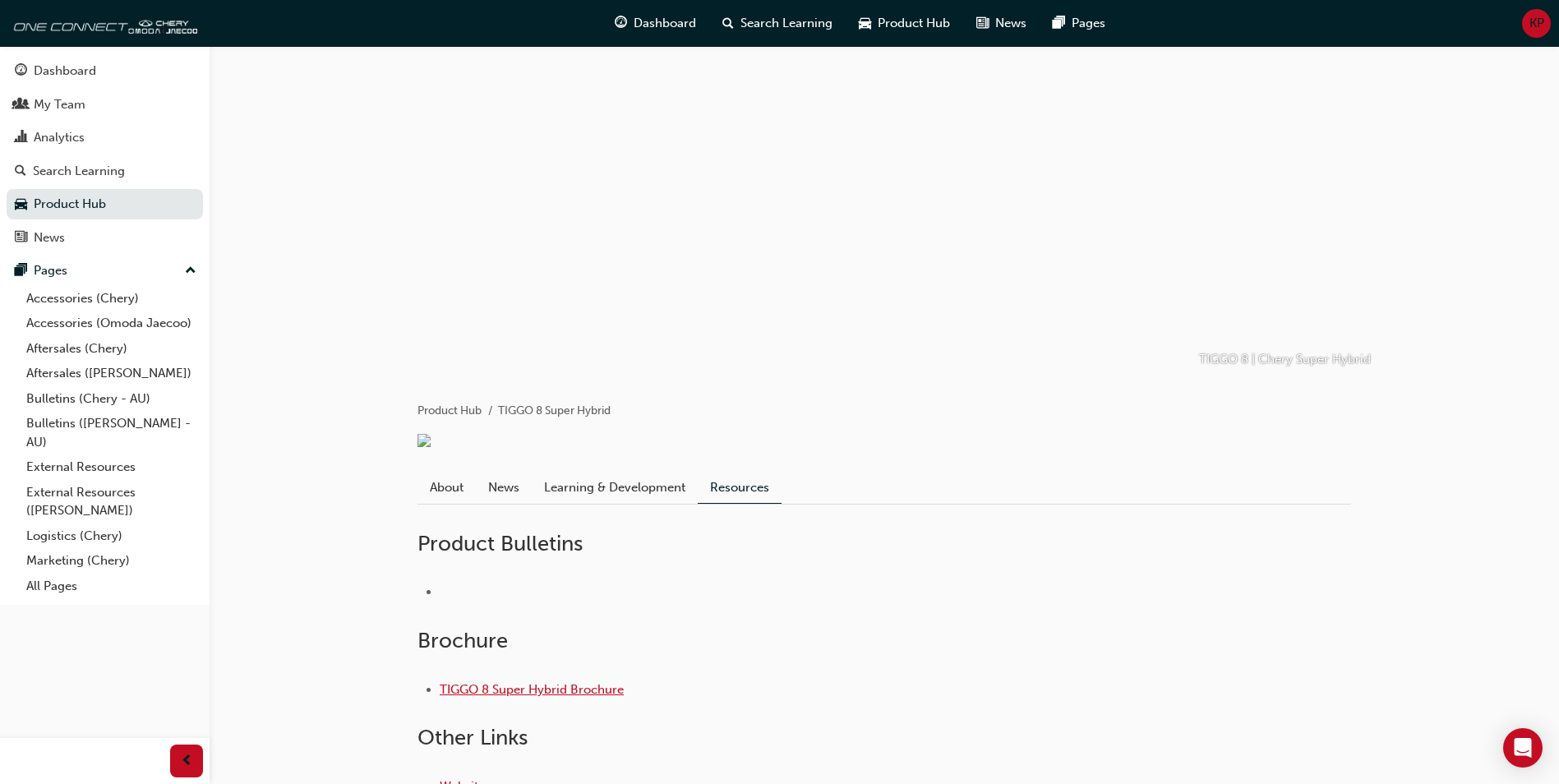
click at [567, 697] on link "TIGGO 8 Super Hybrid Brochure" at bounding box center [532, 689] width 184 height 15
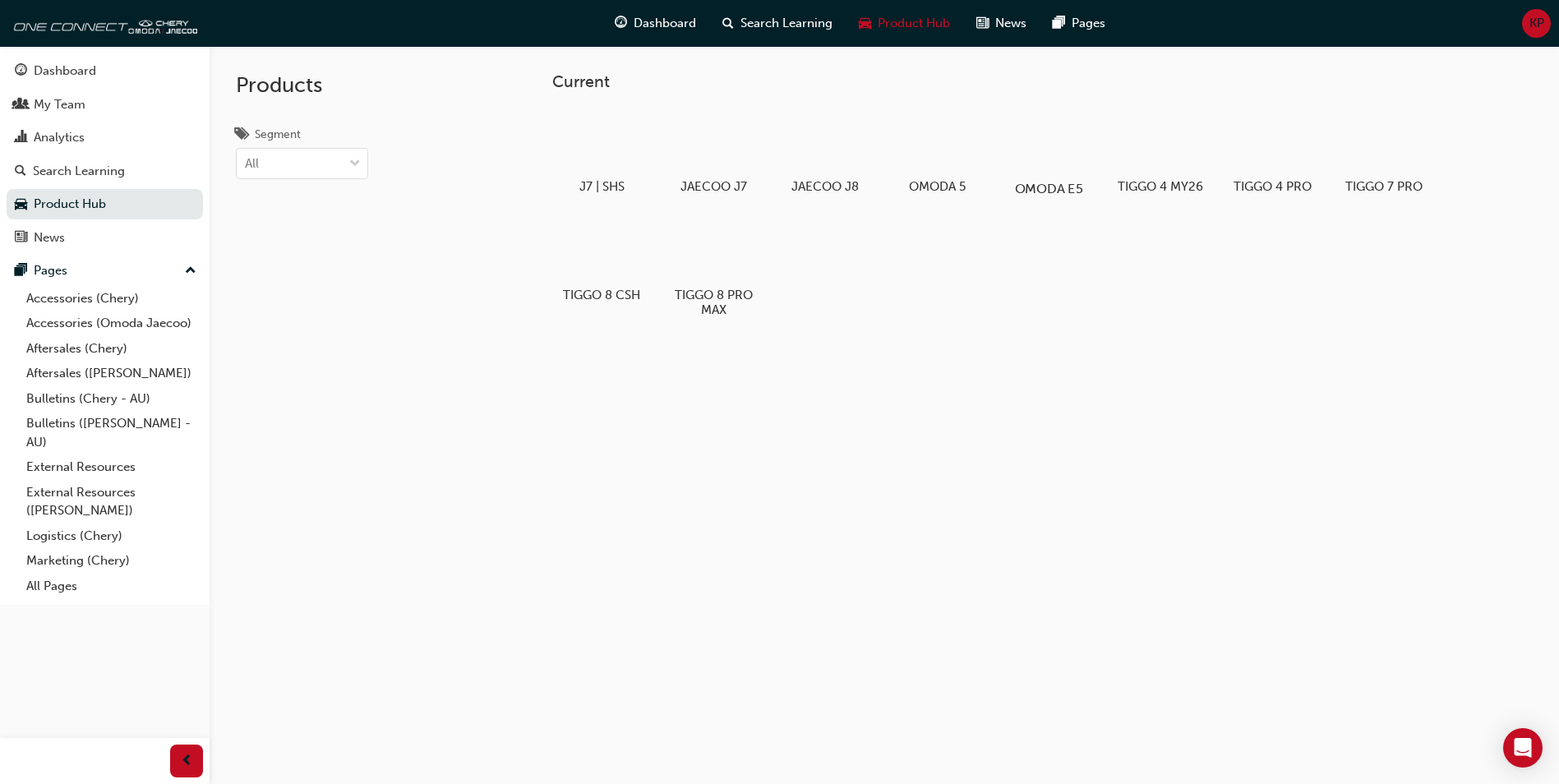
click at [1060, 152] on div at bounding box center [1049, 141] width 91 height 66
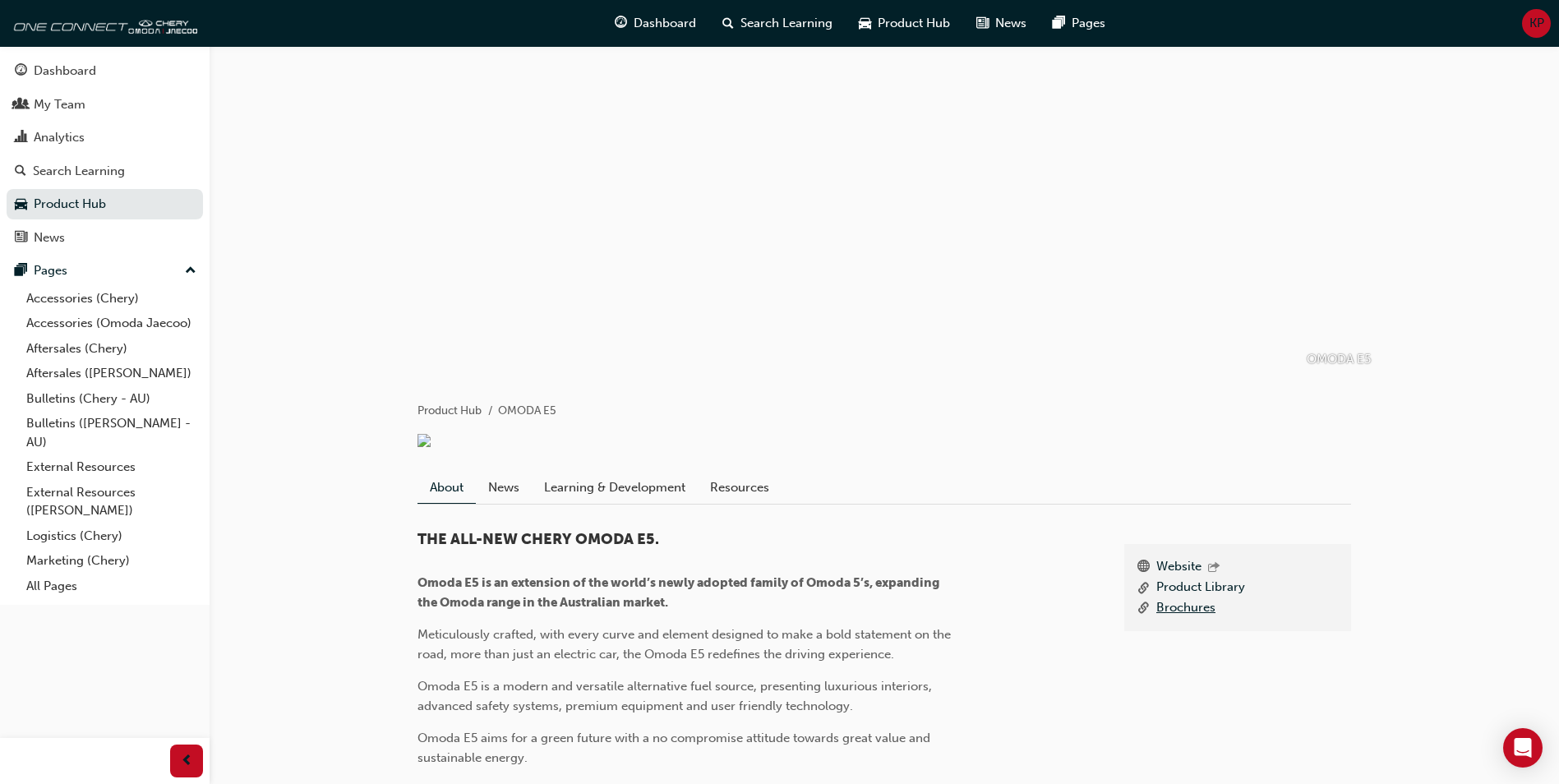
click at [1190, 618] on link "Brochures" at bounding box center [1186, 608] width 59 height 21
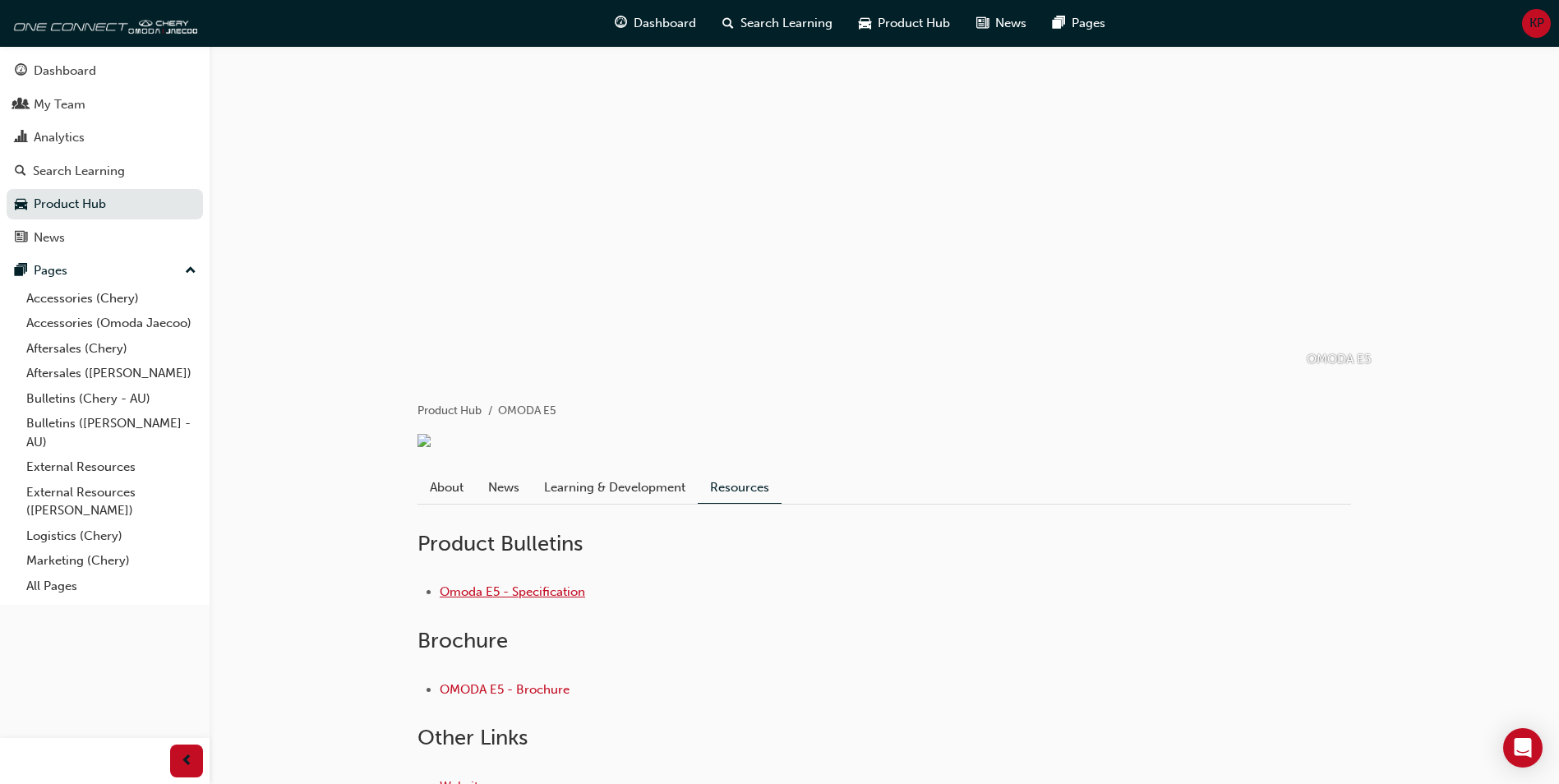
click at [525, 599] on link "Omoda E5 - Specification" at bounding box center [513, 591] width 145 height 15
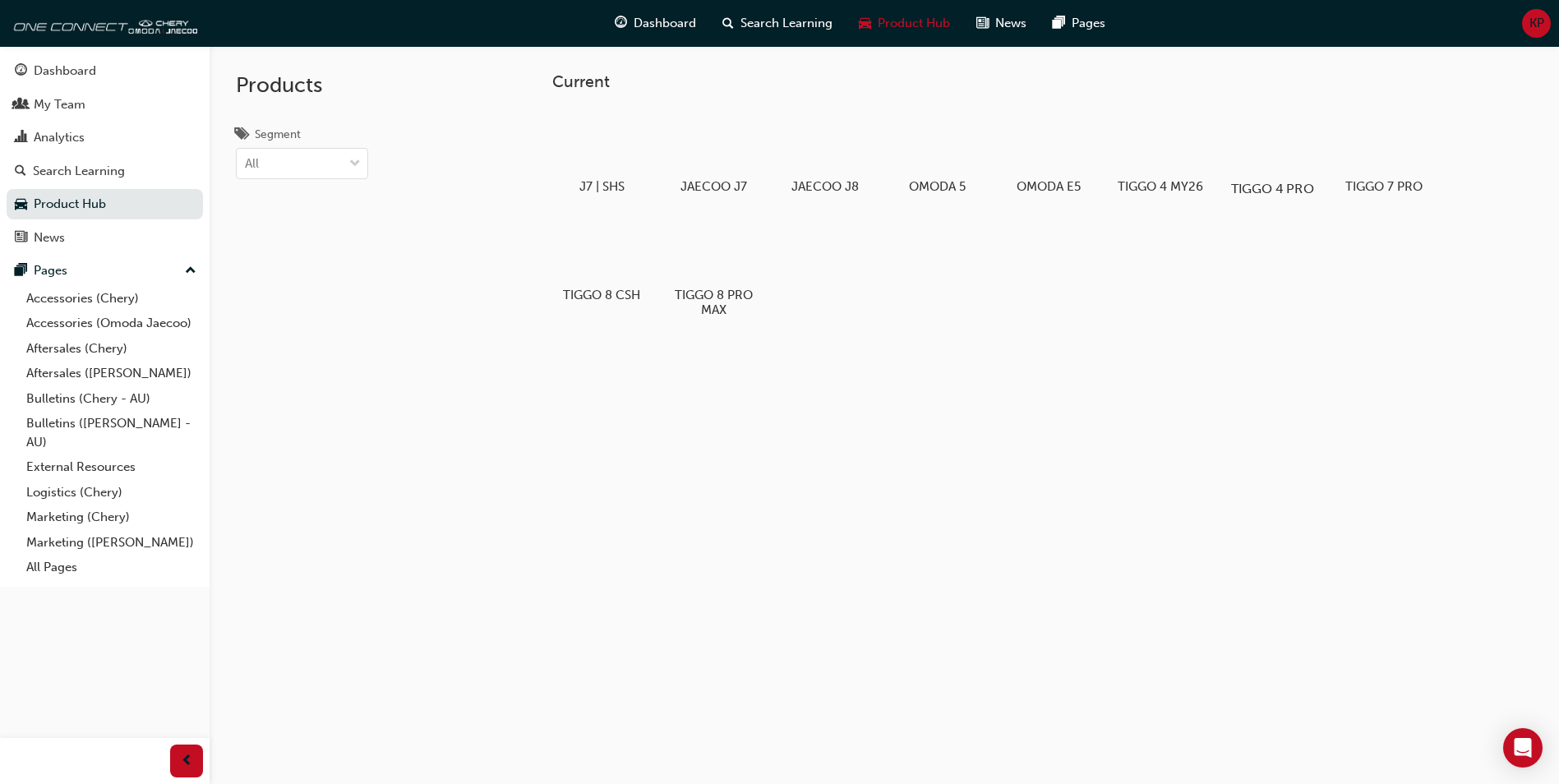
click at [1270, 161] on div at bounding box center [1273, 141] width 91 height 66
